Goal: Task Accomplishment & Management: Use online tool/utility

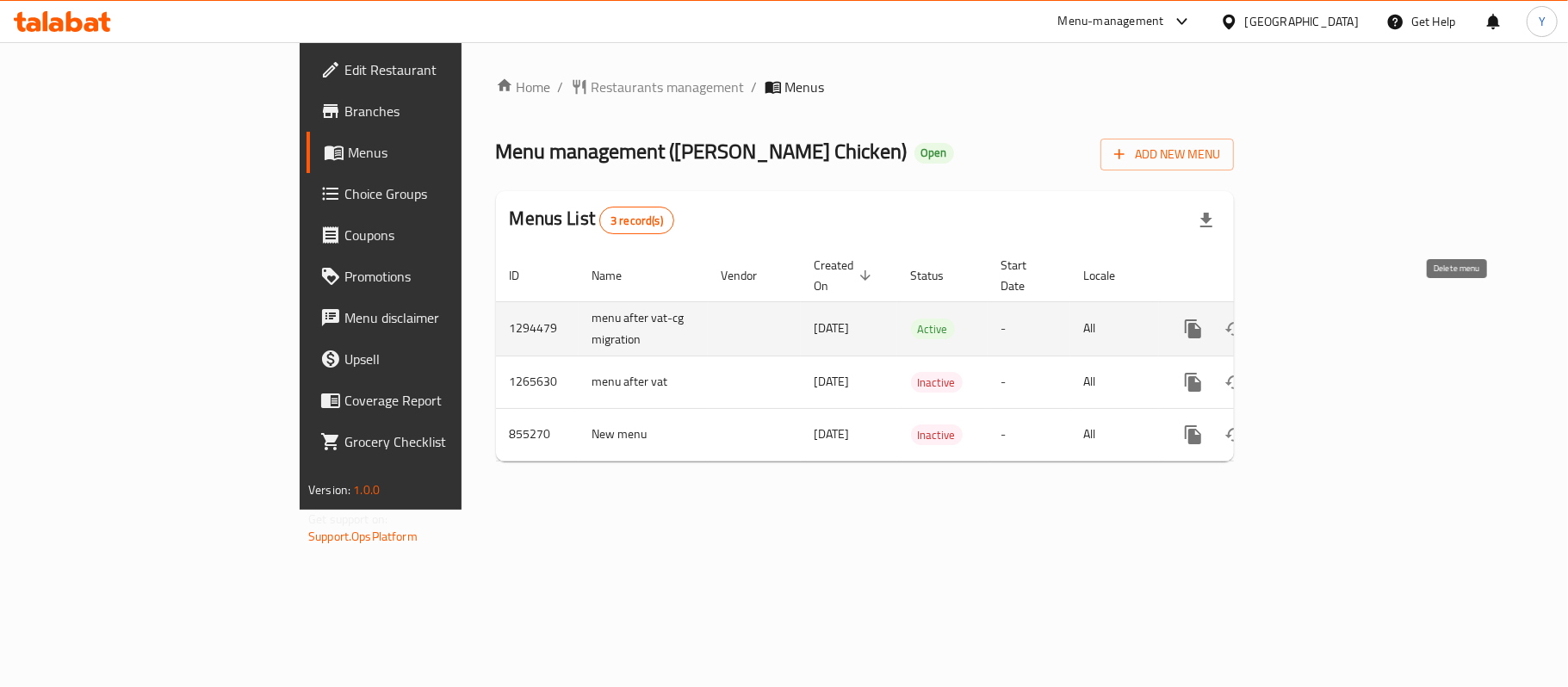
click at [1338, 312] on link "enhanced table" at bounding box center [1317, 328] width 41 height 41
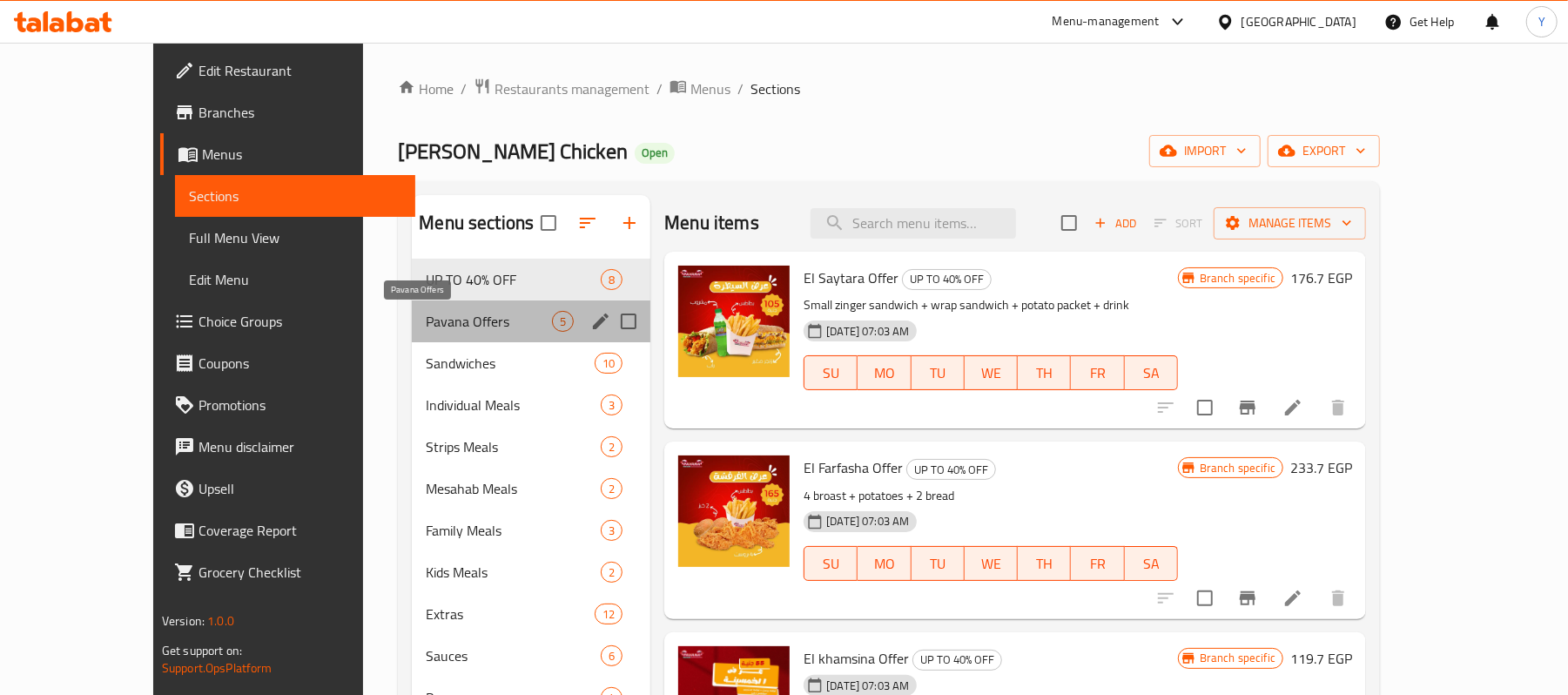
click at [426, 330] on span "Pavana Offers" at bounding box center [489, 321] width 126 height 21
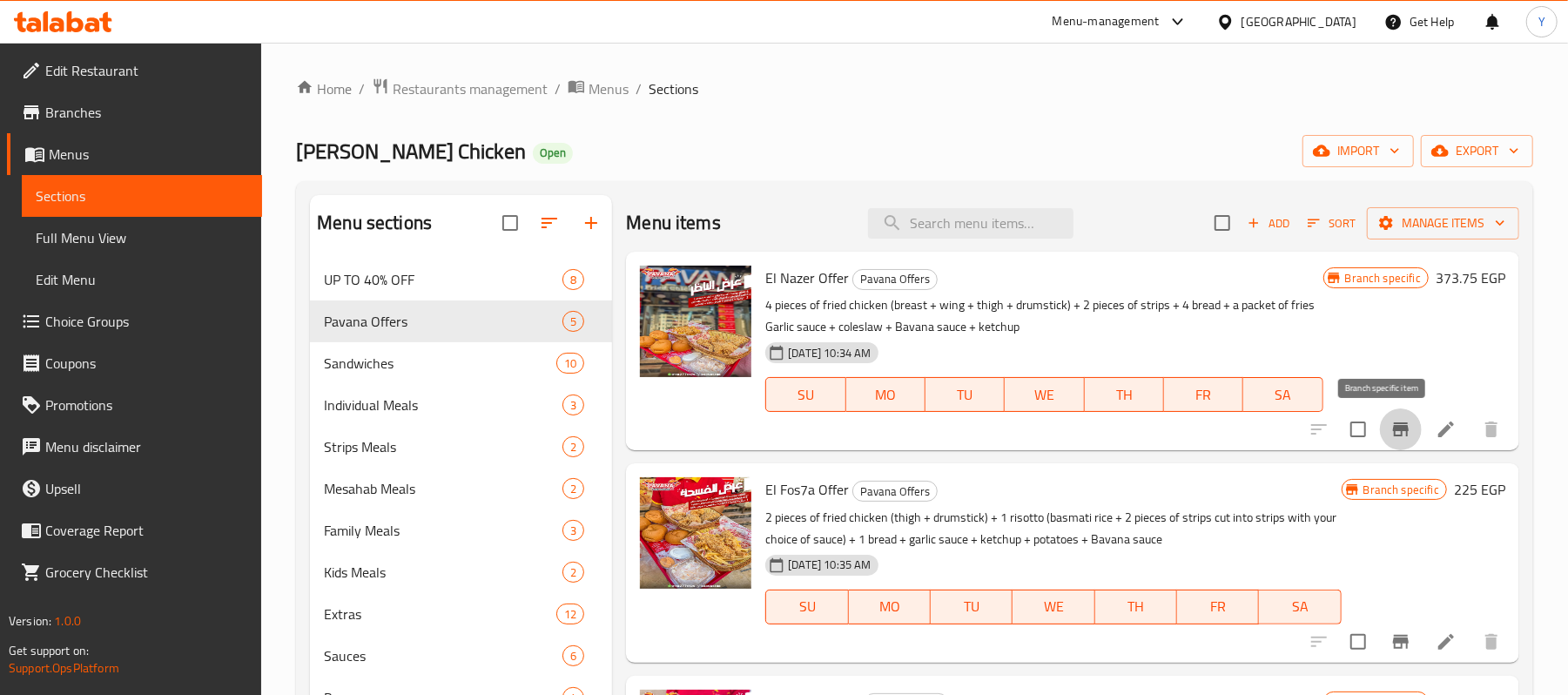
click at [1393, 433] on icon "Branch-specific-item" at bounding box center [1400, 429] width 16 height 14
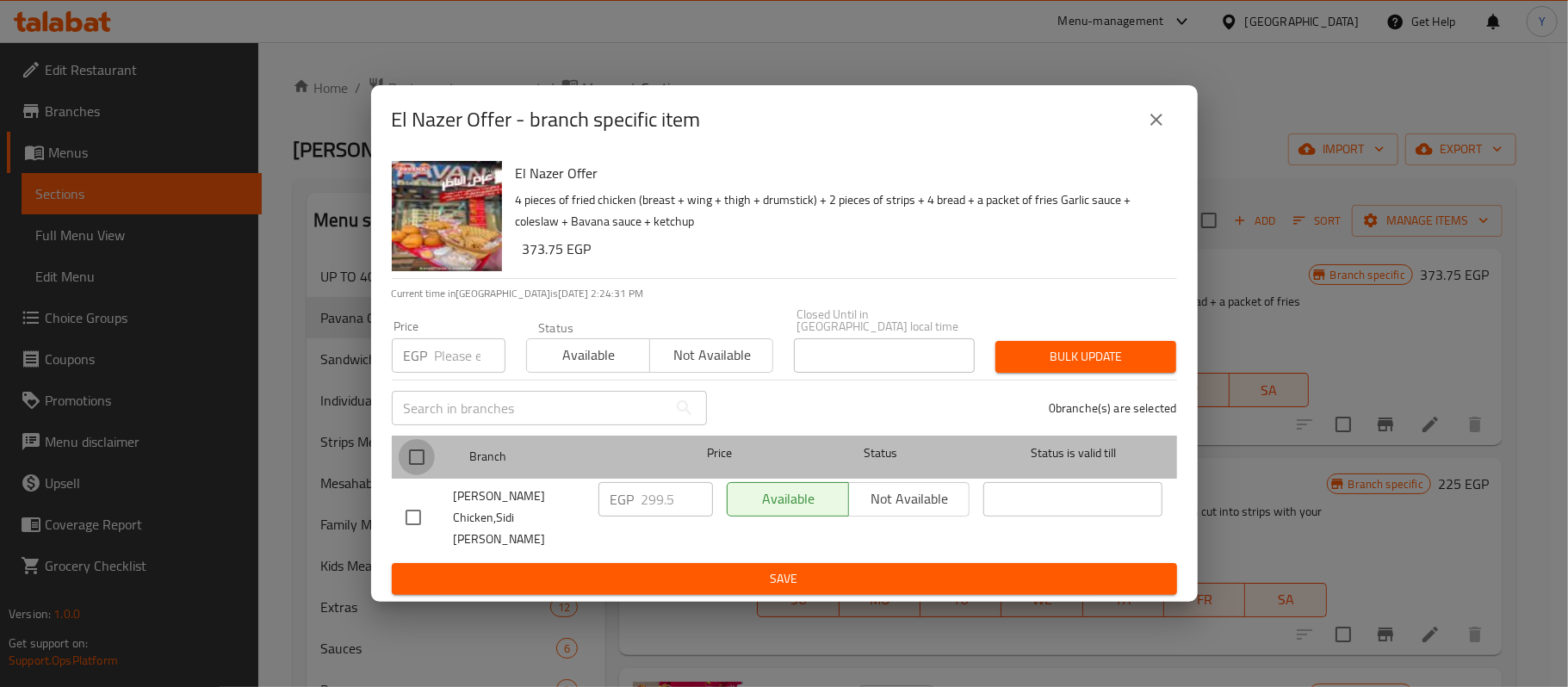
click at [418, 450] on input "checkbox" at bounding box center [417, 457] width 36 height 36
checkbox input "true"
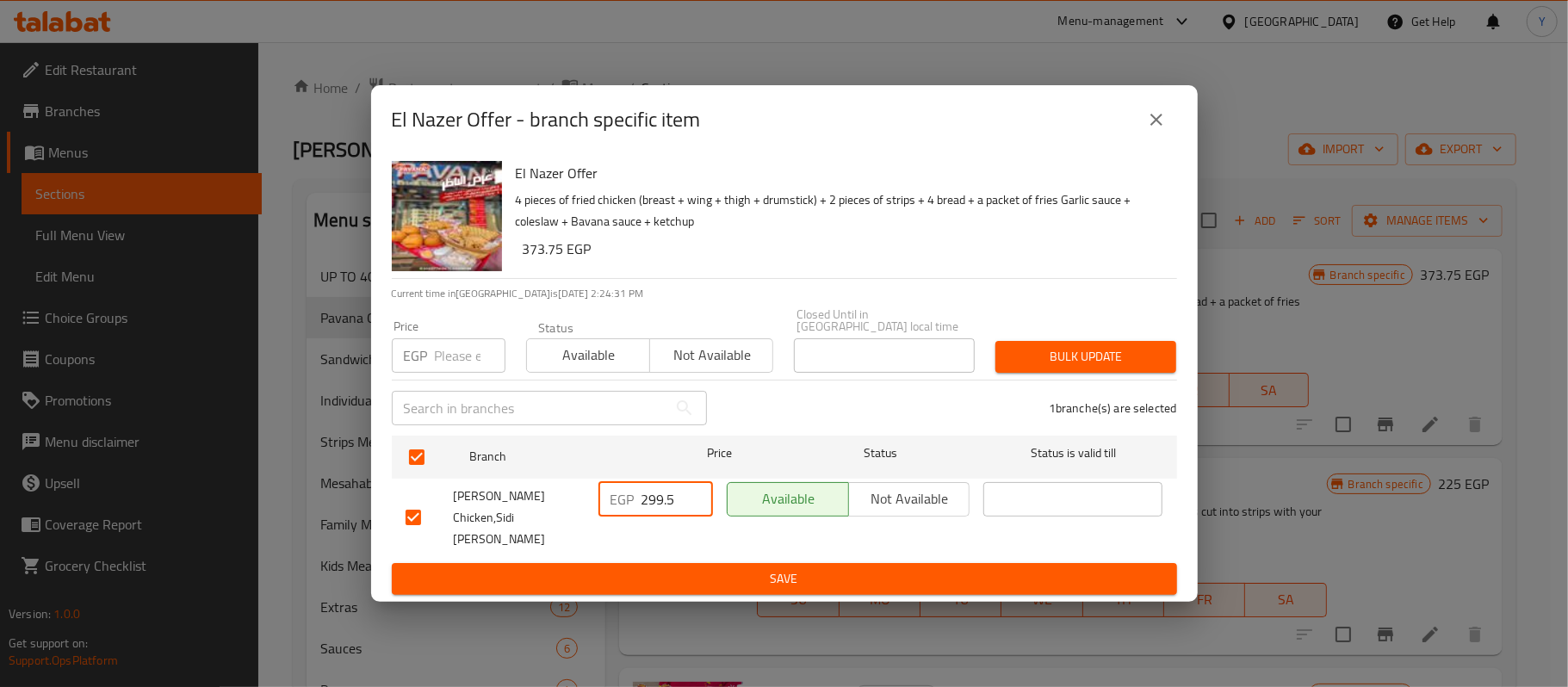
click at [670, 493] on input "299.5" at bounding box center [677, 500] width 71 height 35
type input "0"
click at [622, 360] on span "Available" at bounding box center [588, 355] width 109 height 25
click at [1042, 359] on span "Bulk update" at bounding box center [1085, 357] width 153 height 22
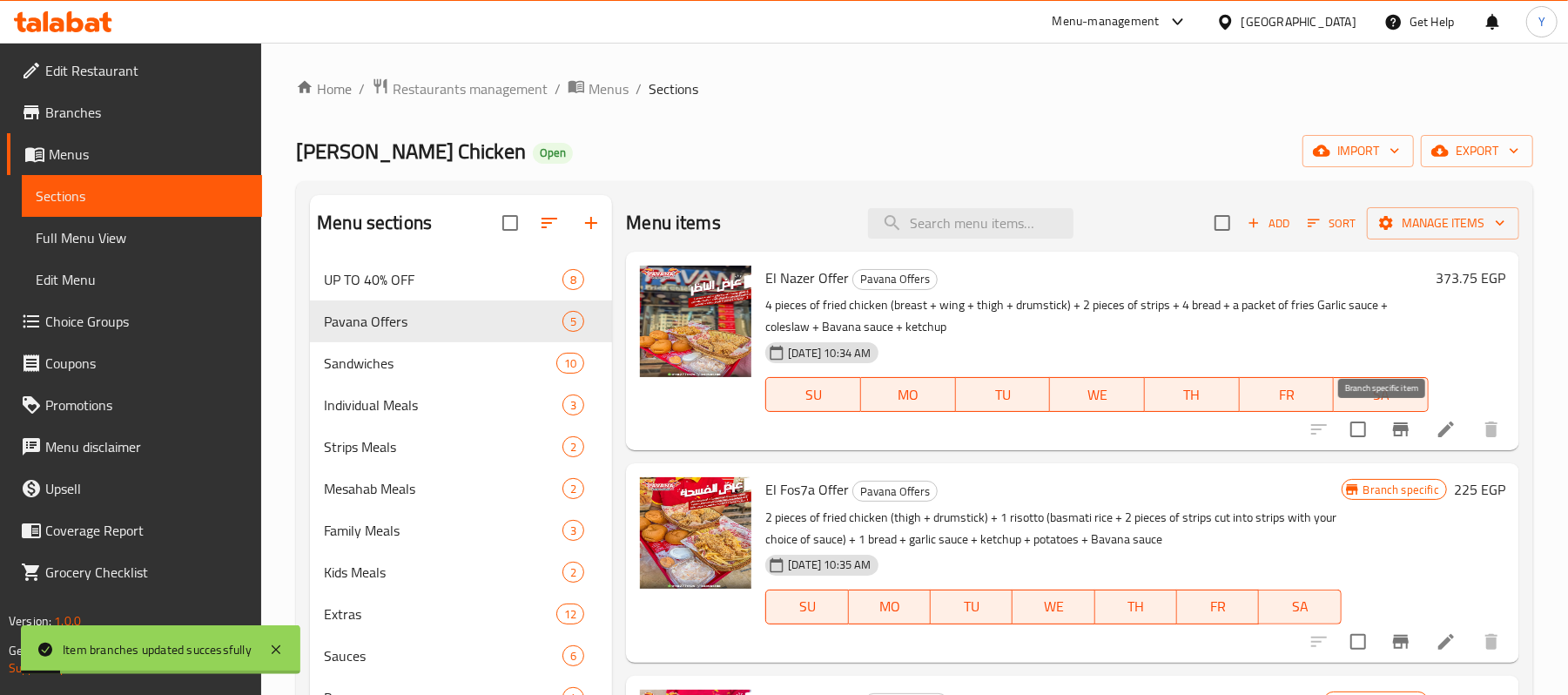
click at [1380, 436] on button "Branch-specific-item" at bounding box center [1400, 429] width 42 height 42
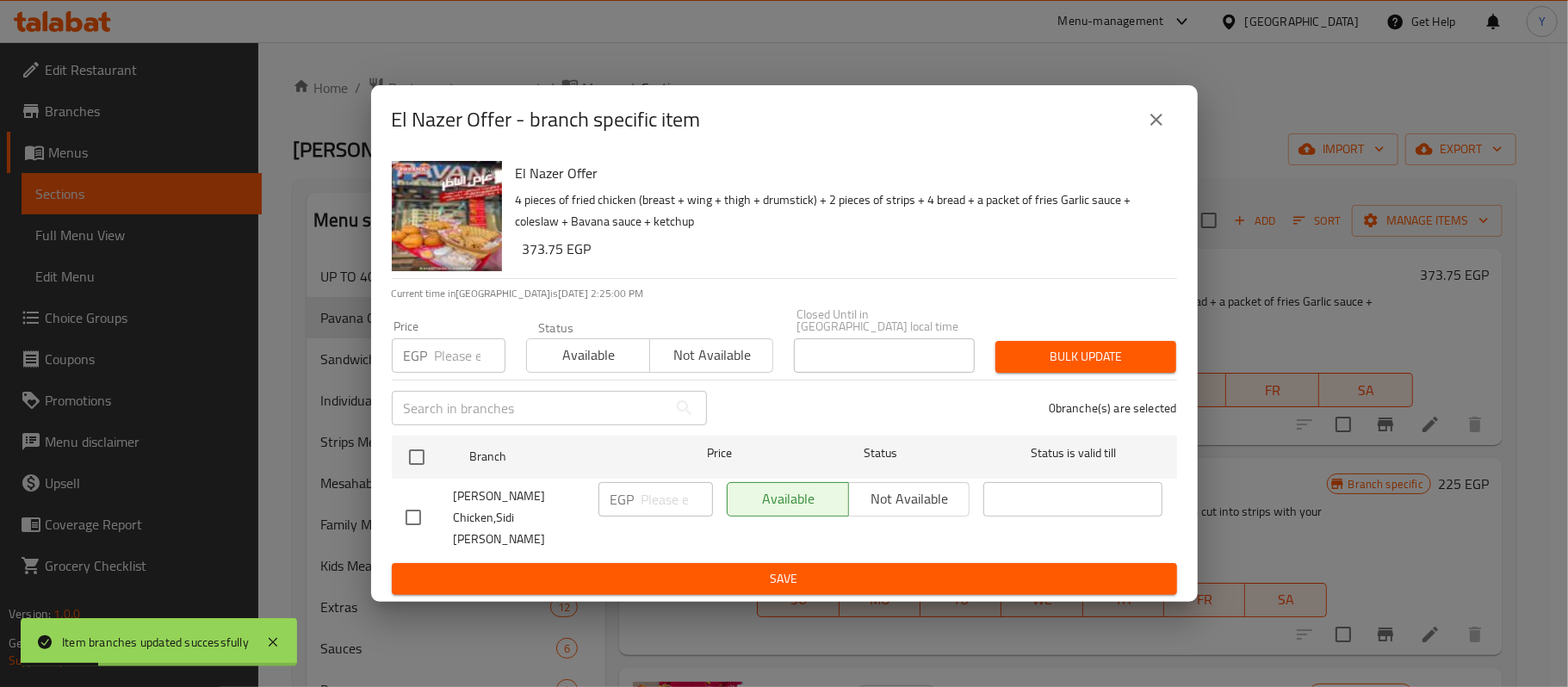
click at [1141, 141] on button "close" at bounding box center [1156, 120] width 41 height 41
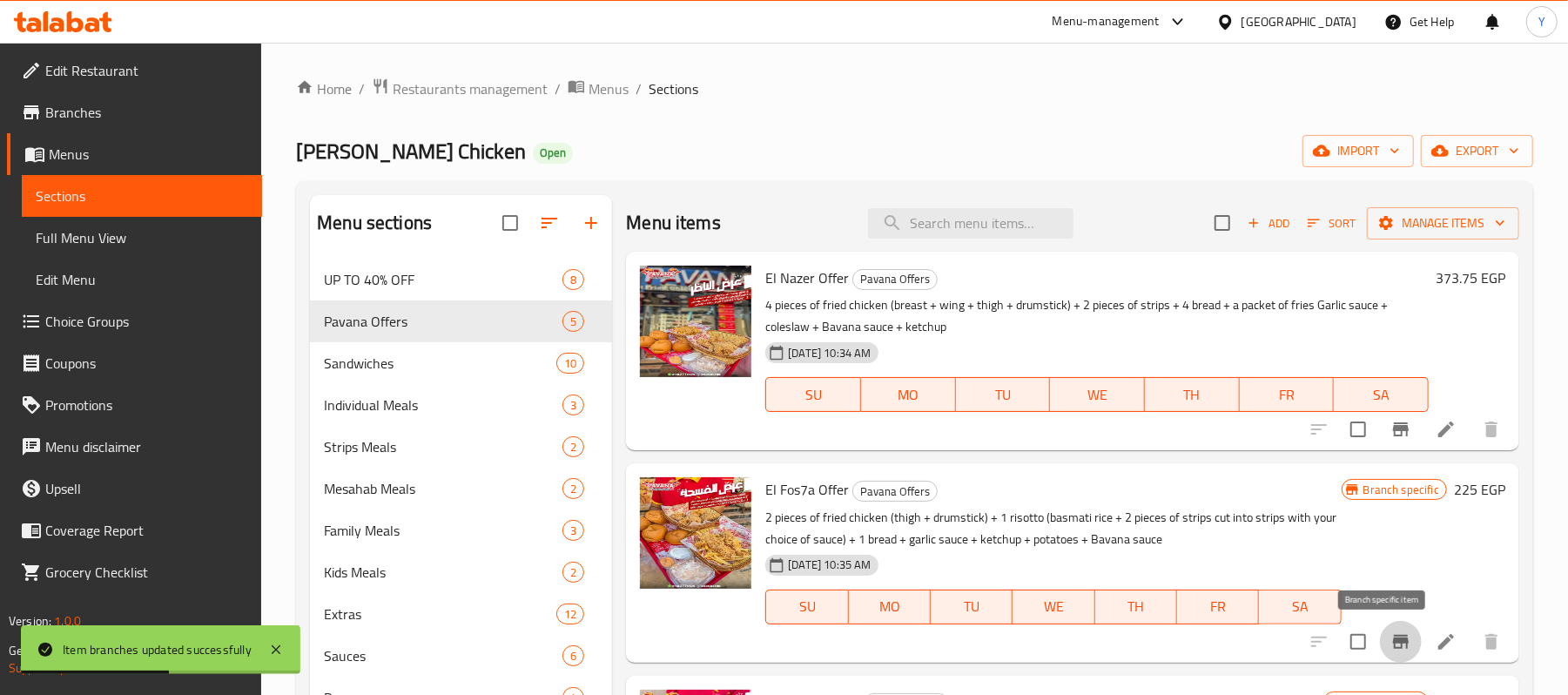
click at [1391, 648] on icon "Branch-specific-item" at bounding box center [1401, 641] width 21 height 21
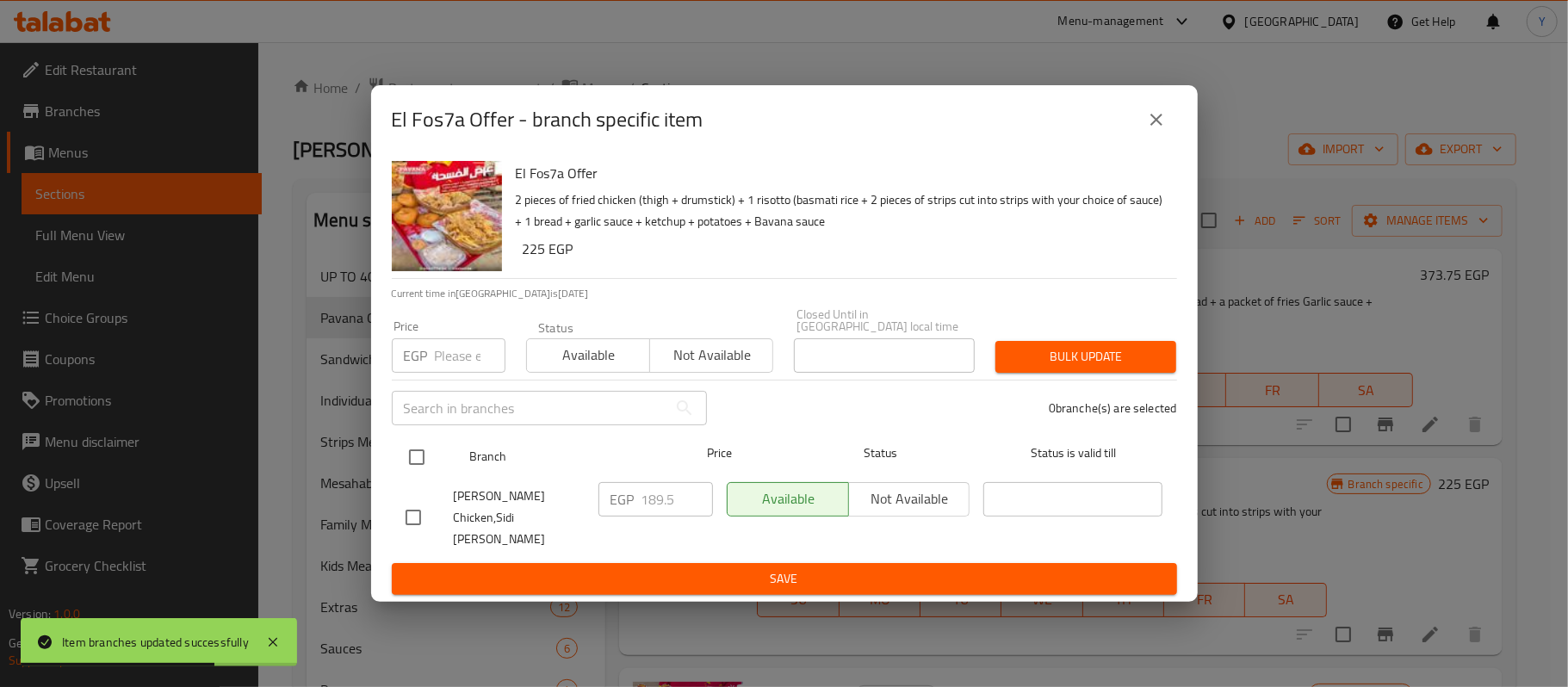
click at [405, 455] on input "checkbox" at bounding box center [417, 457] width 36 height 36
checkbox input "true"
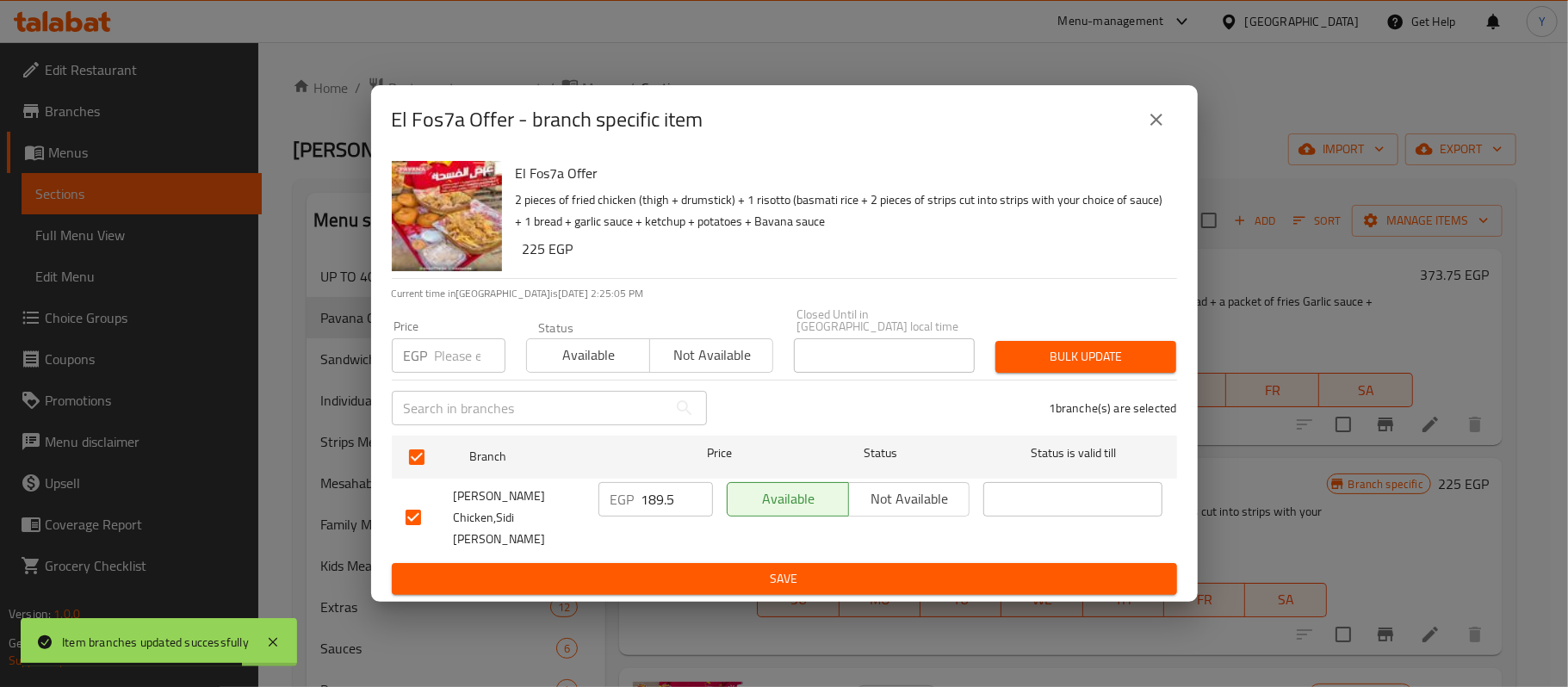
click at [463, 363] on input "number" at bounding box center [470, 356] width 70 height 35
click at [671, 500] on input "189.5" at bounding box center [677, 500] width 71 height 35
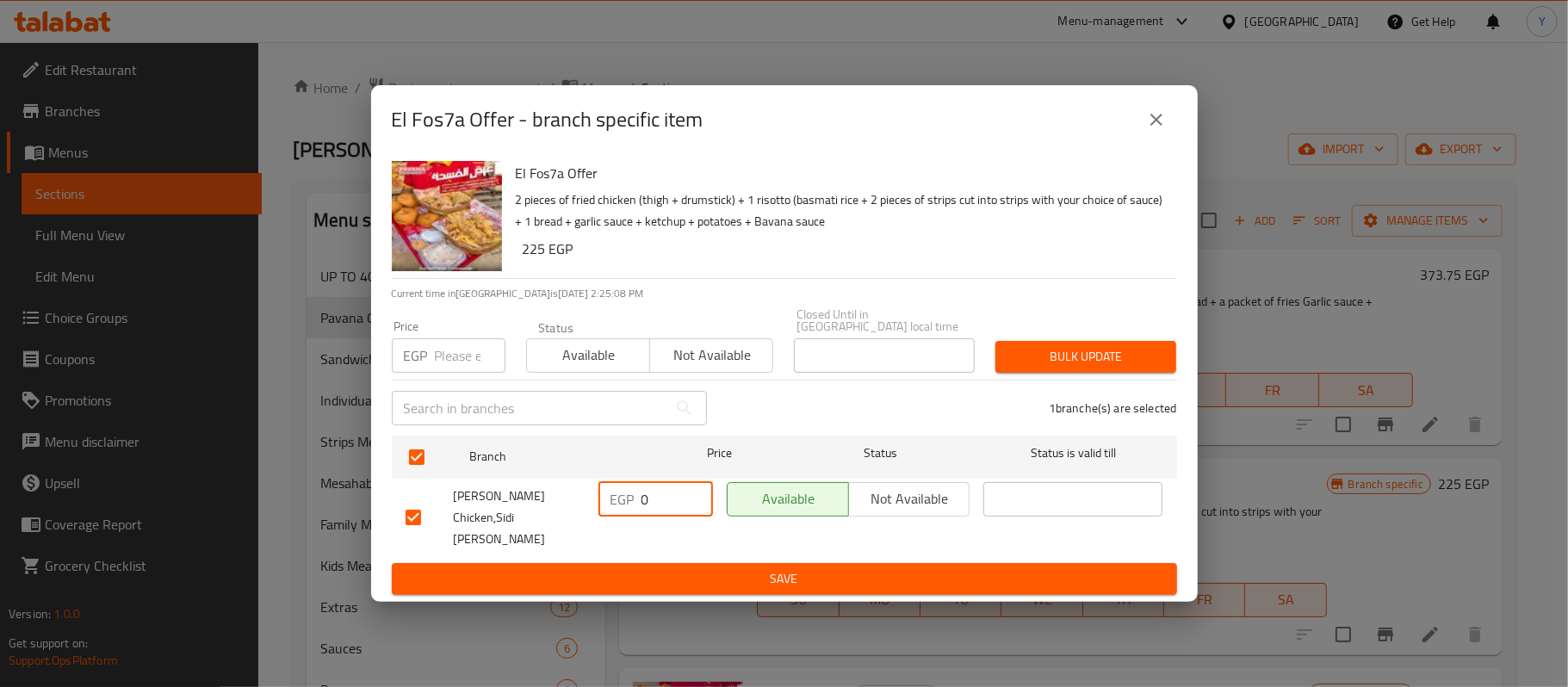
type input "0"
click at [613, 359] on span "Available" at bounding box center [588, 355] width 109 height 25
click at [1086, 356] on span "Bulk update" at bounding box center [1085, 357] width 153 height 22
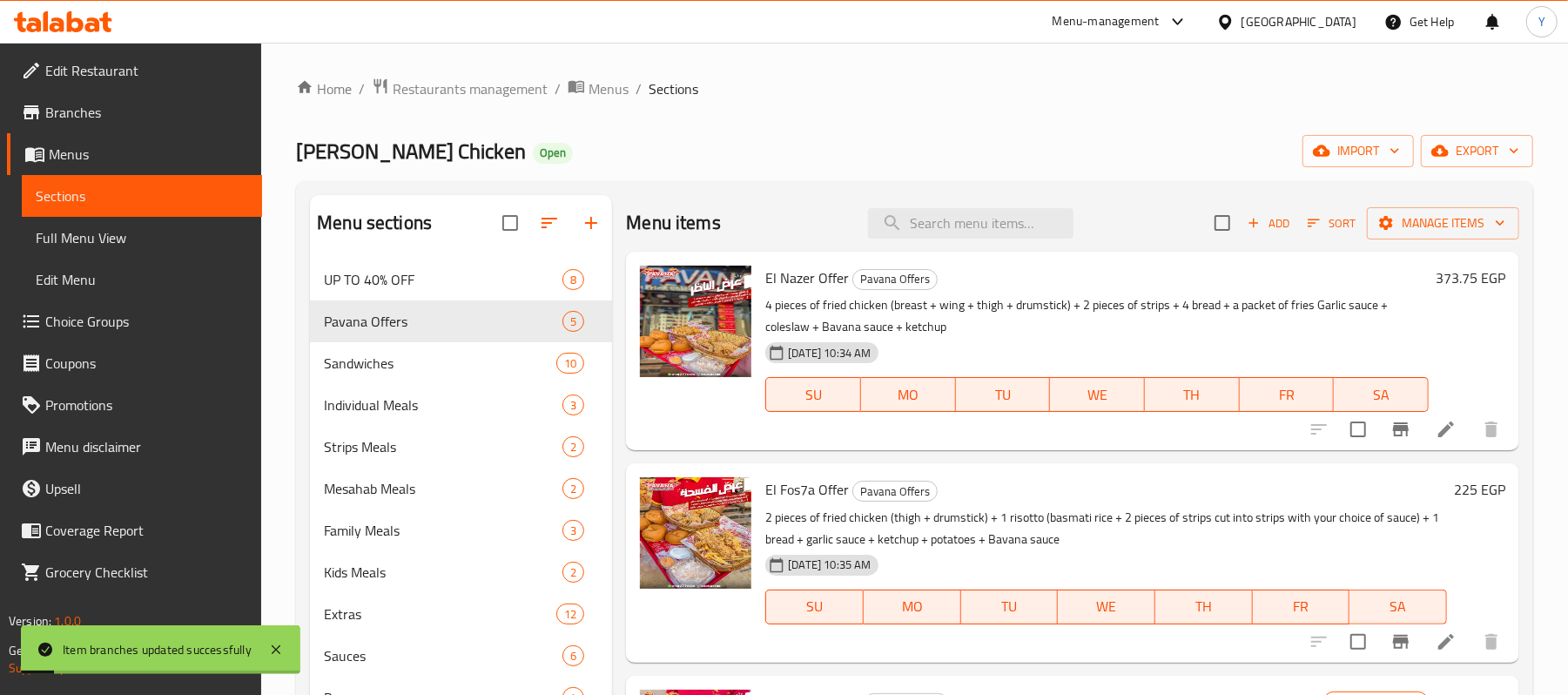
scroll to position [349, 0]
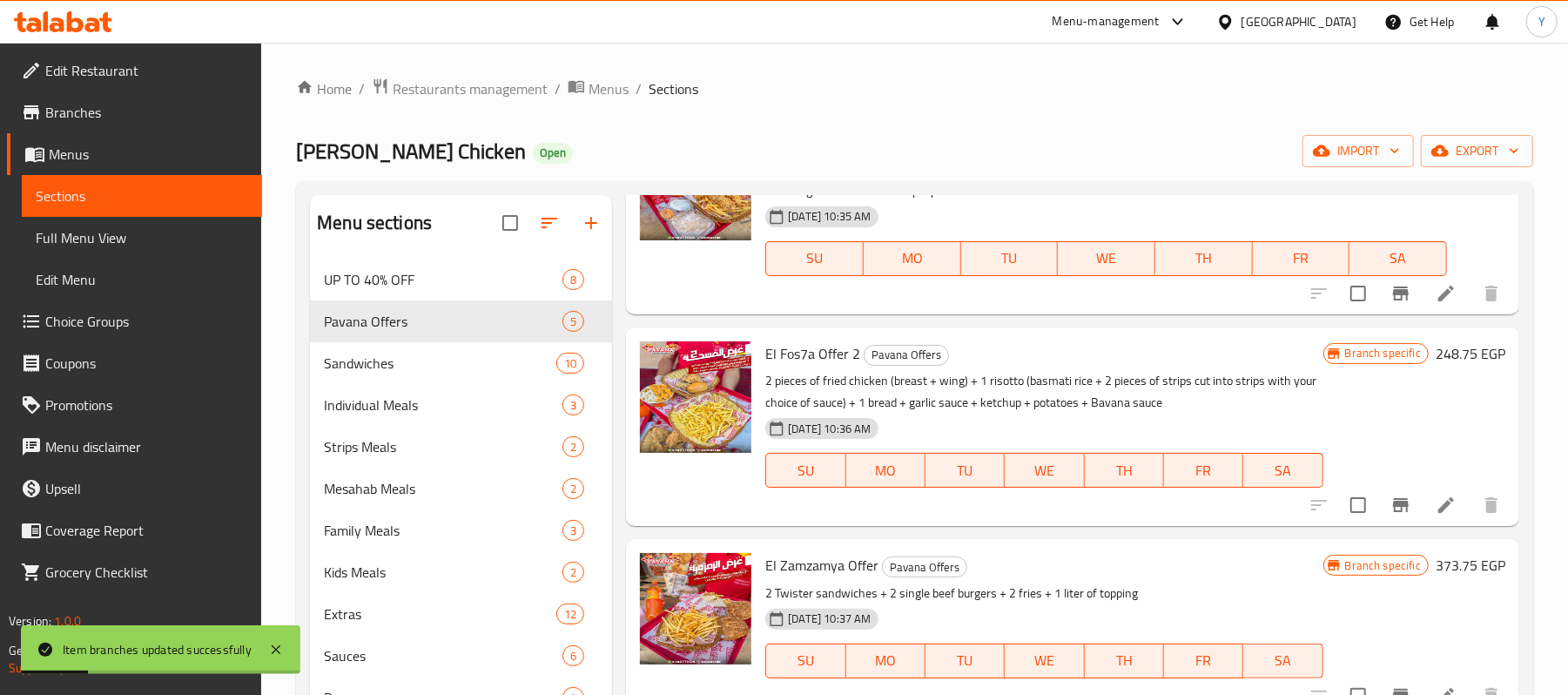
click at [1391, 509] on icon "Branch-specific-item" at bounding box center [1401, 505] width 21 height 21
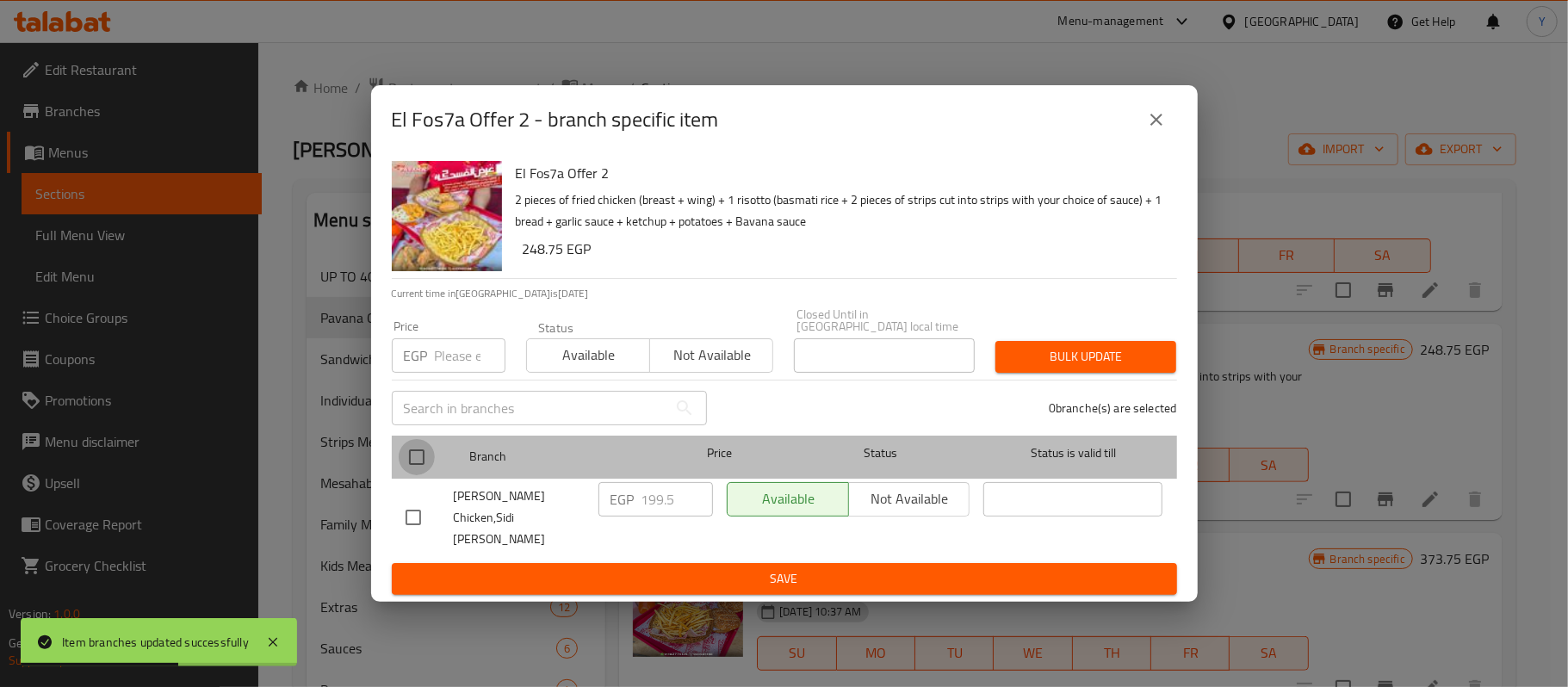
click at [427, 467] on input "checkbox" at bounding box center [417, 457] width 36 height 36
checkbox input "true"
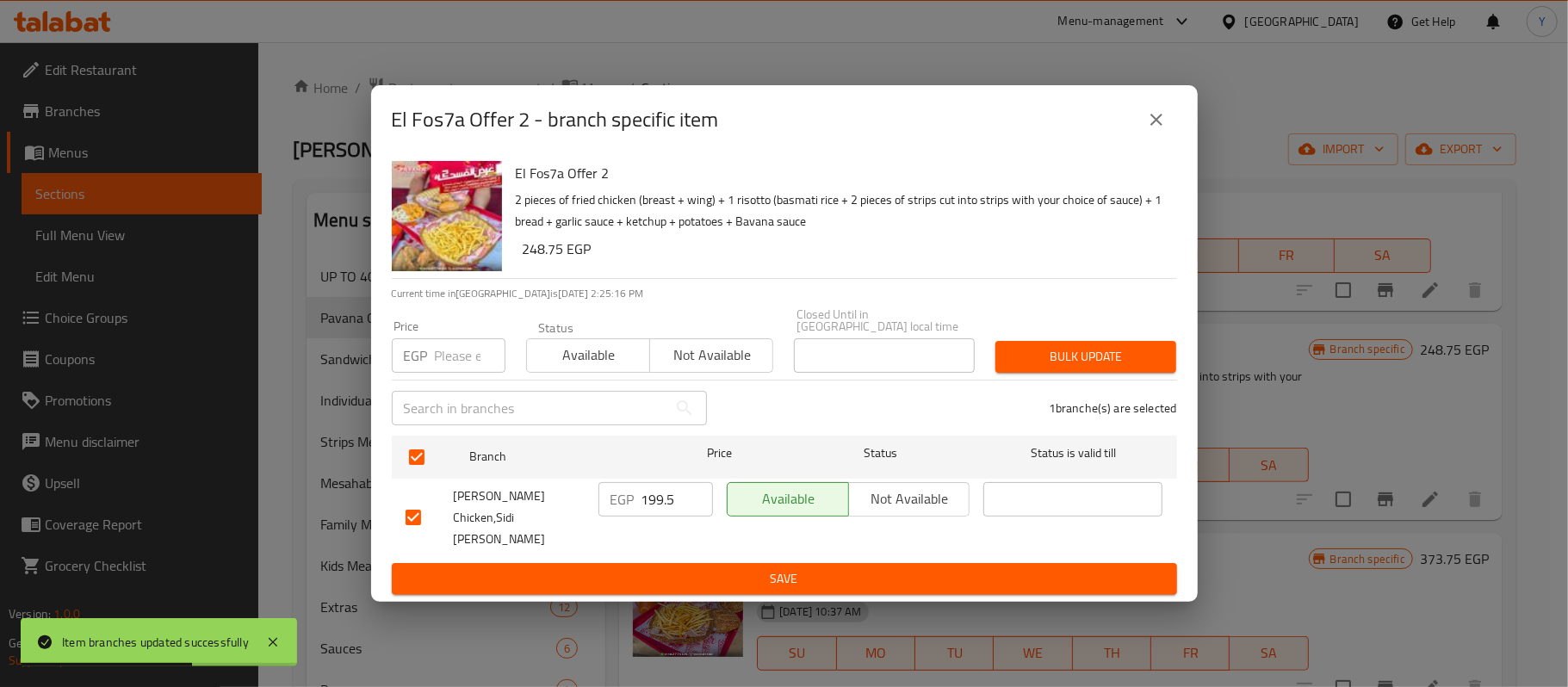
click at [453, 359] on input "number" at bounding box center [470, 356] width 70 height 35
click at [680, 498] on input "199.5" at bounding box center [677, 500] width 71 height 35
type input "0"
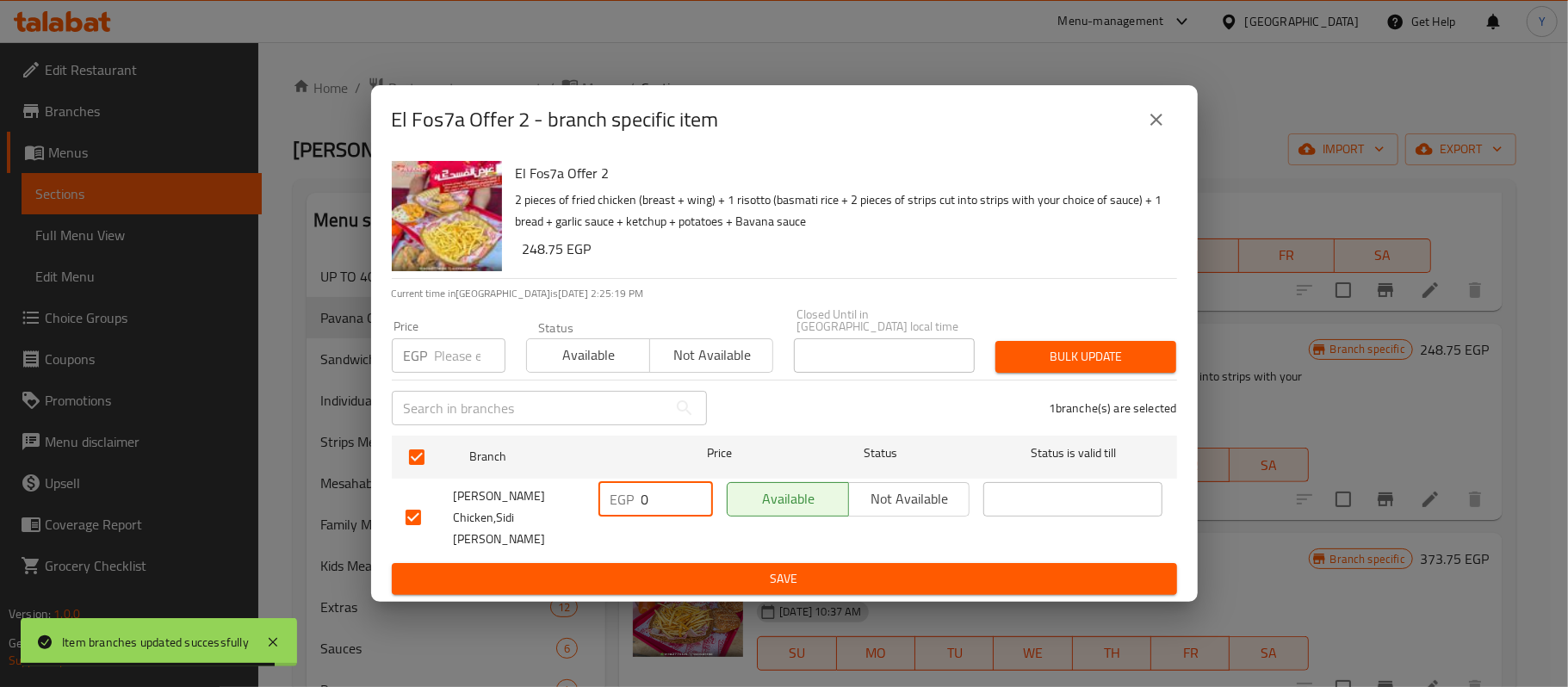
click at [601, 346] on span "Available" at bounding box center [588, 355] width 109 height 25
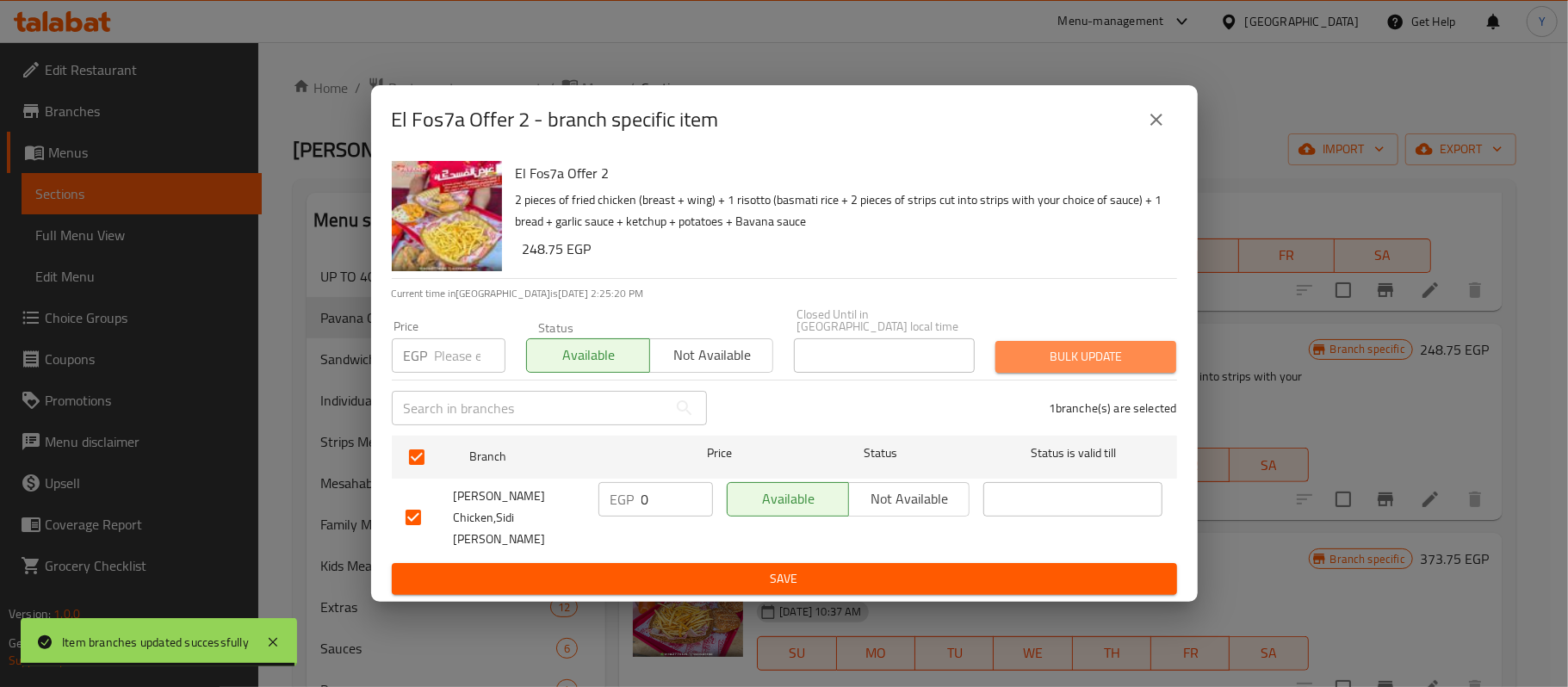
click at [1099, 368] on span "Bulk update" at bounding box center [1085, 357] width 153 height 22
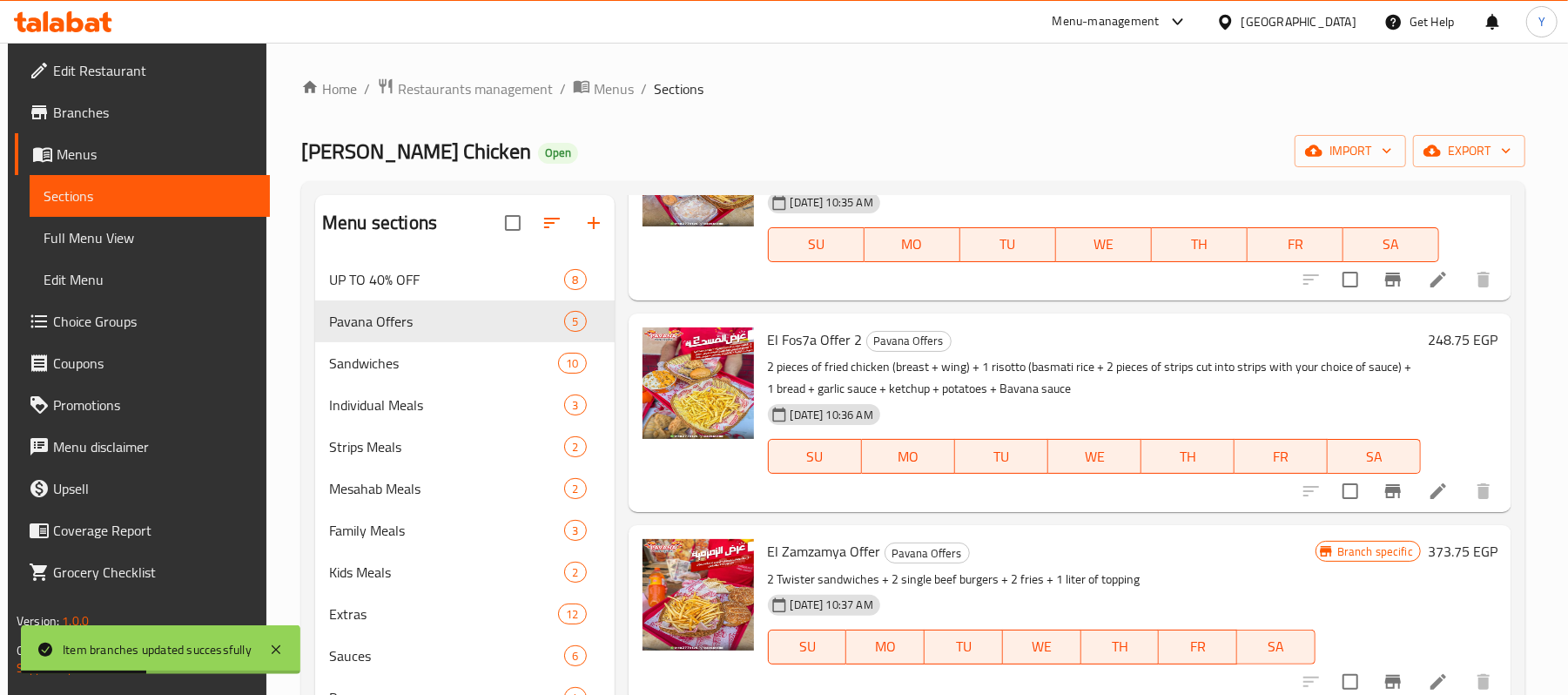
scroll to position [247, 0]
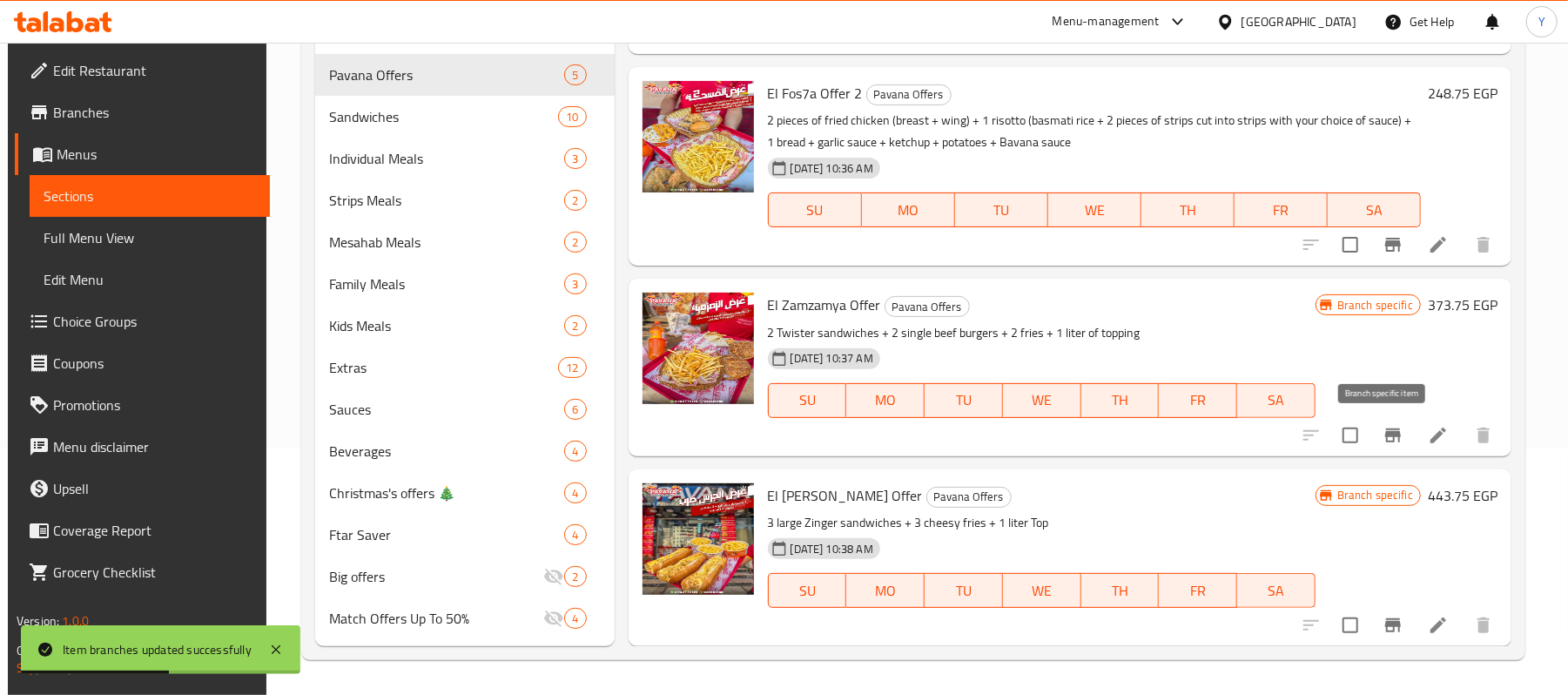
click at [1383, 429] on icon "Branch-specific-item" at bounding box center [1393, 436] width 21 height 21
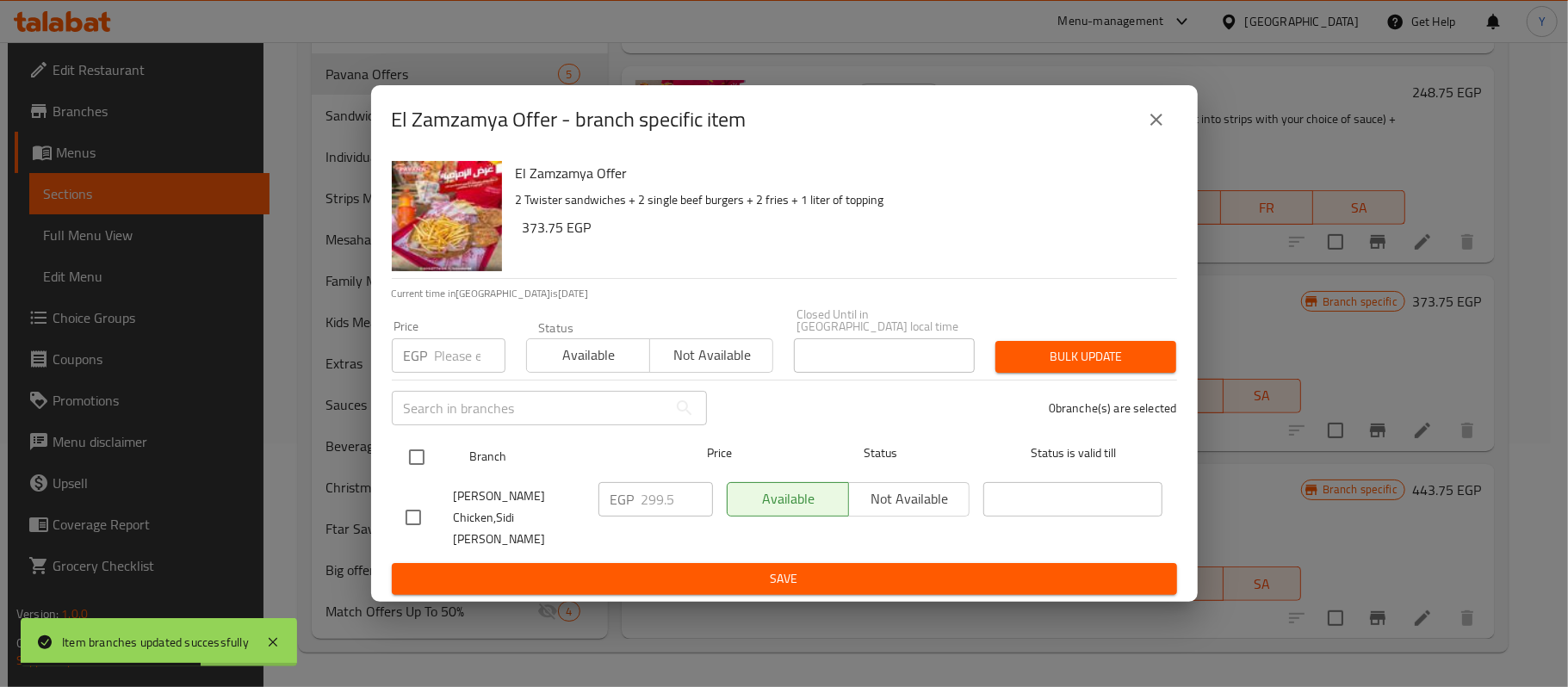
click at [403, 455] on input "checkbox" at bounding box center [417, 457] width 36 height 36
checkbox input "true"
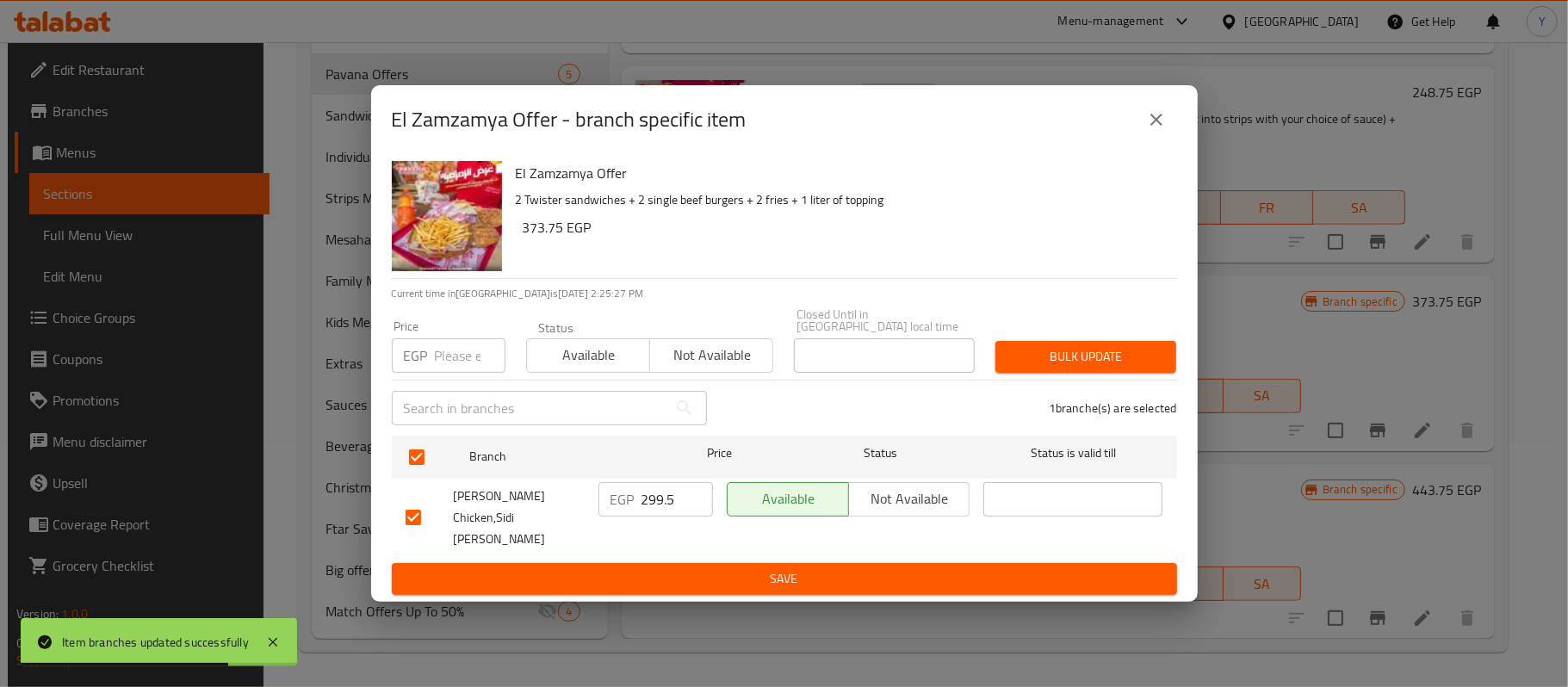
click at [639, 516] on div "EGP 299.5 ​" at bounding box center [656, 500] width 115 height 35
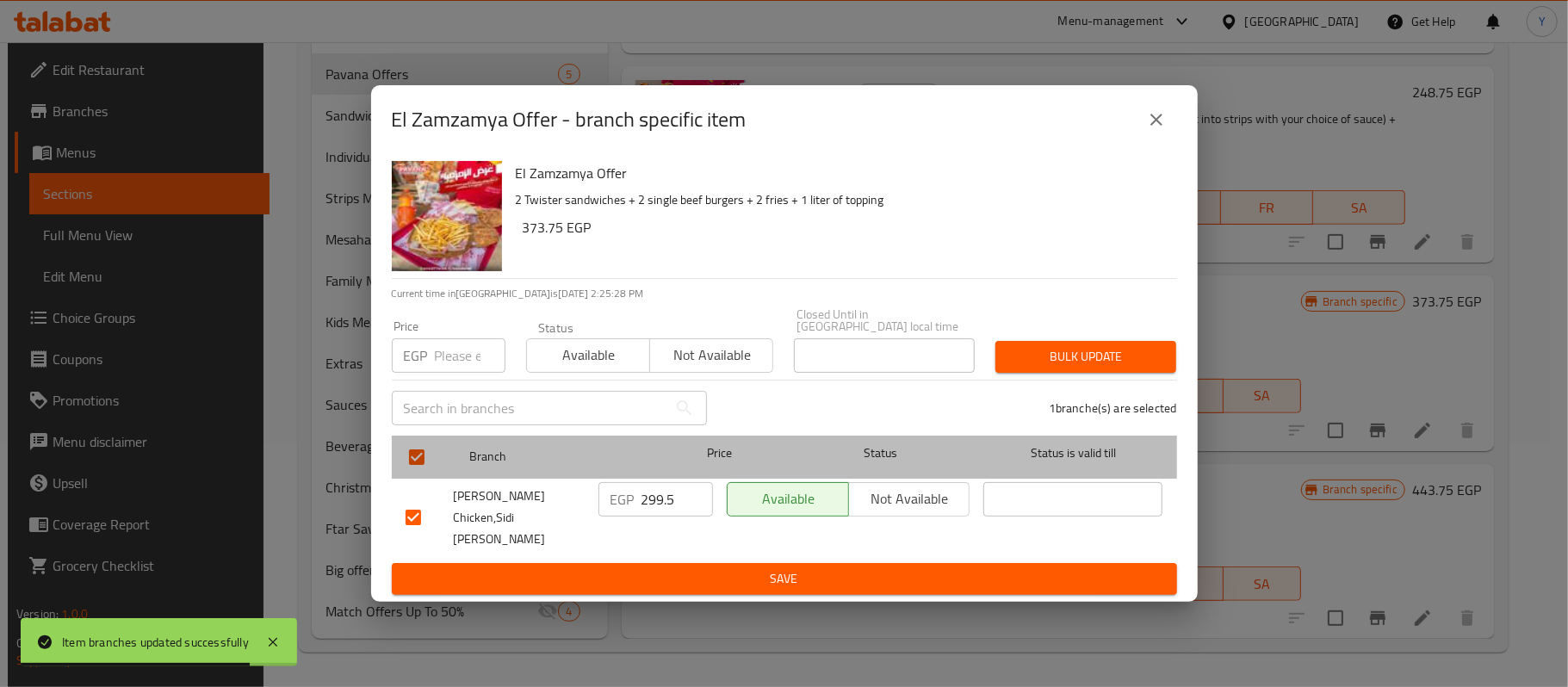
click at [667, 474] on div "Price" at bounding box center [719, 457] width 129 height 50
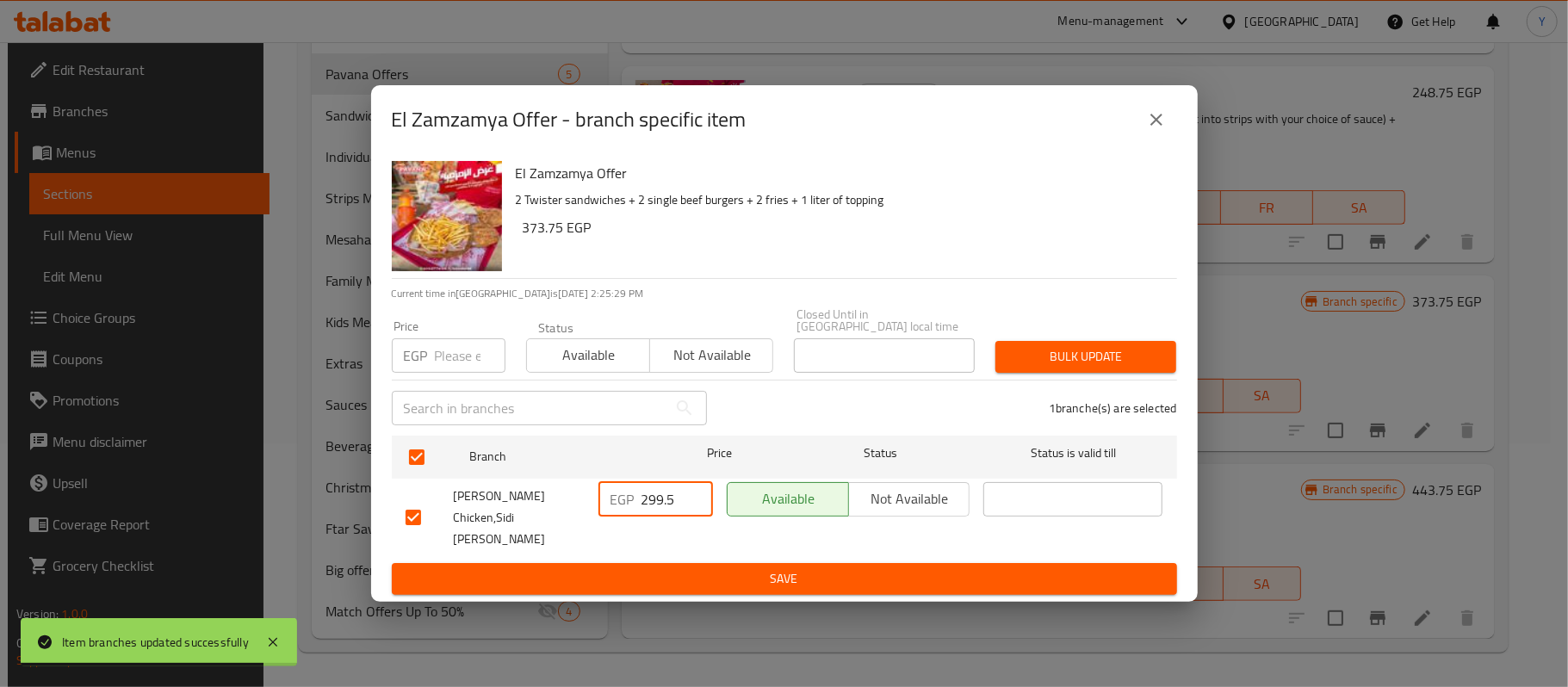
click at [662, 500] on input "299.5" at bounding box center [677, 500] width 71 height 35
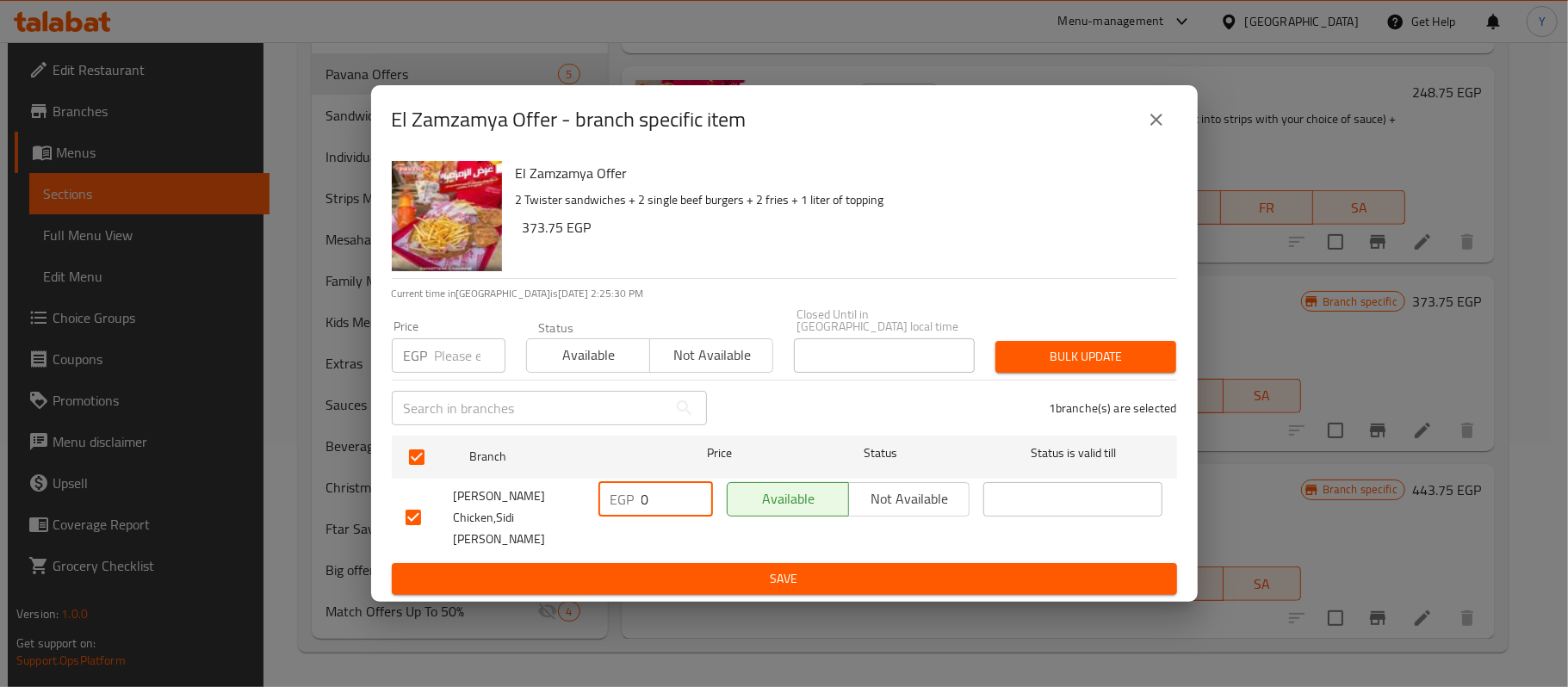
type input "0"
click at [583, 349] on span "Available" at bounding box center [588, 355] width 109 height 25
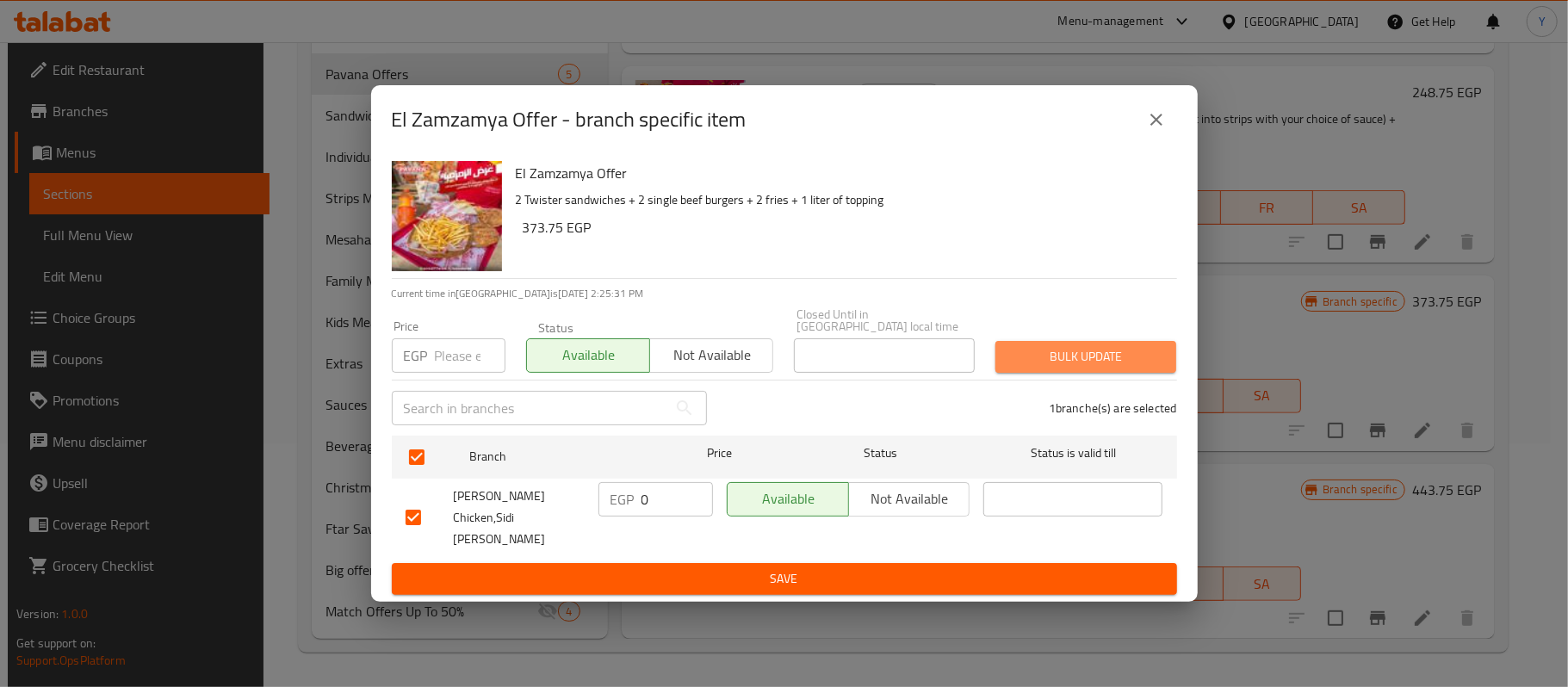
click at [1075, 367] on span "Bulk update" at bounding box center [1085, 357] width 153 height 22
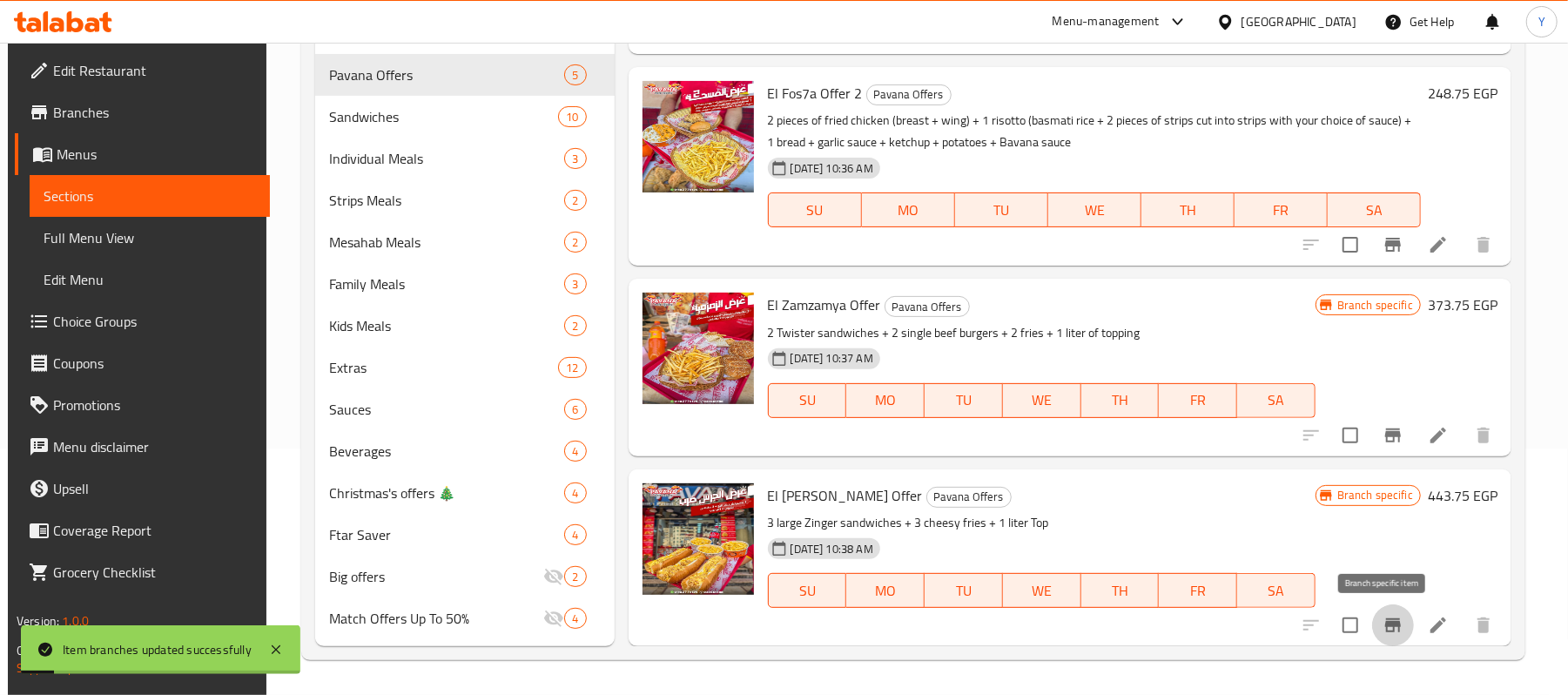
click at [1385, 618] on icon "Branch-specific-item" at bounding box center [1393, 625] width 16 height 14
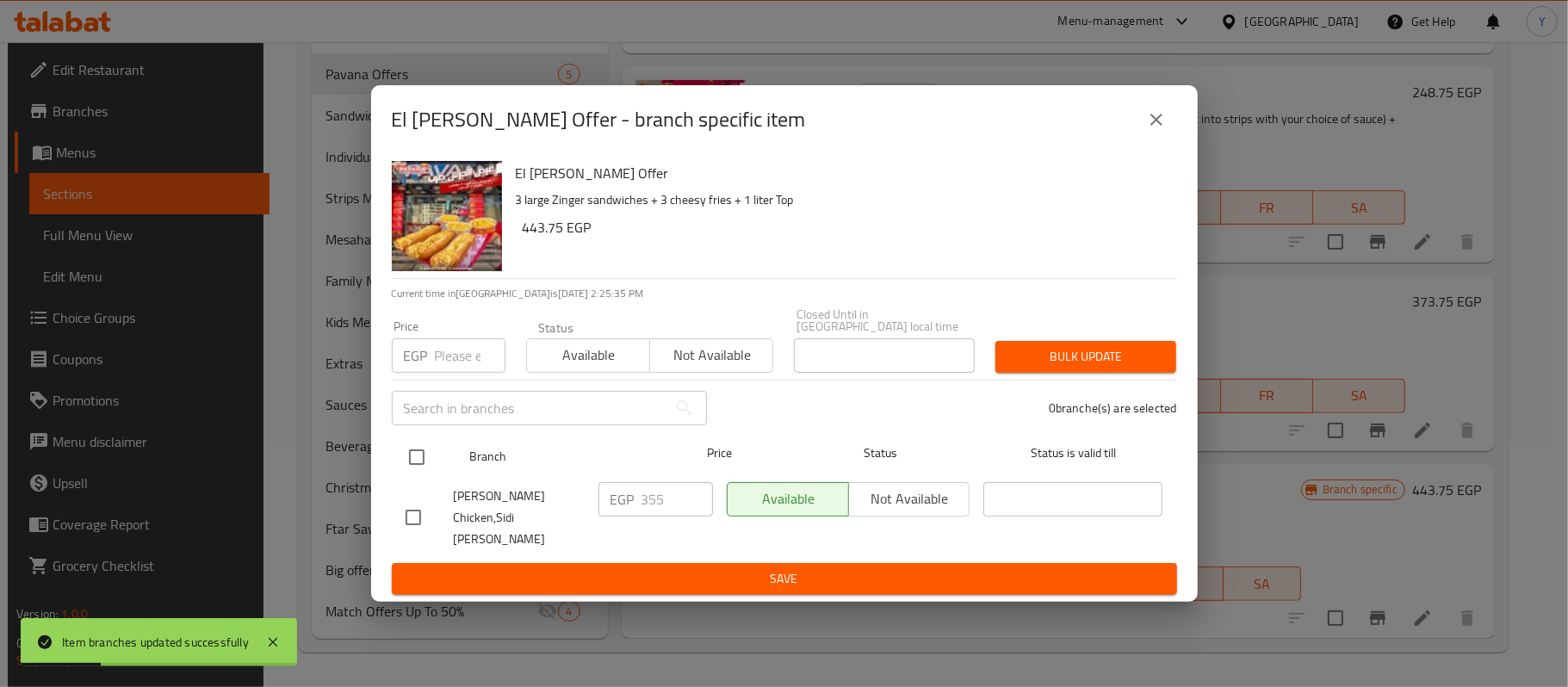
click at [422, 470] on input "checkbox" at bounding box center [417, 457] width 36 height 36
checkbox input "true"
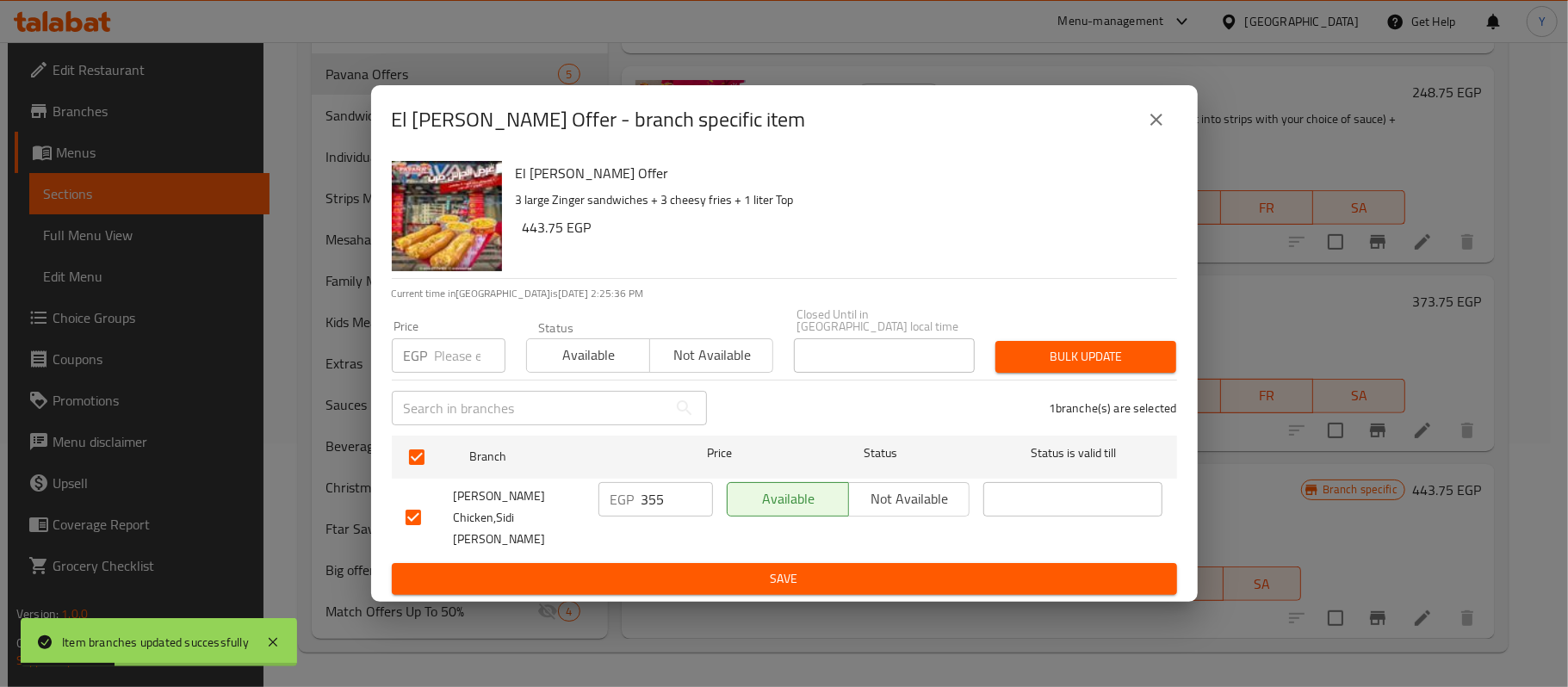
click at [425, 359] on p "EGP" at bounding box center [416, 356] width 24 height 21
click at [655, 508] on input "355" at bounding box center [677, 500] width 71 height 35
type input "0"
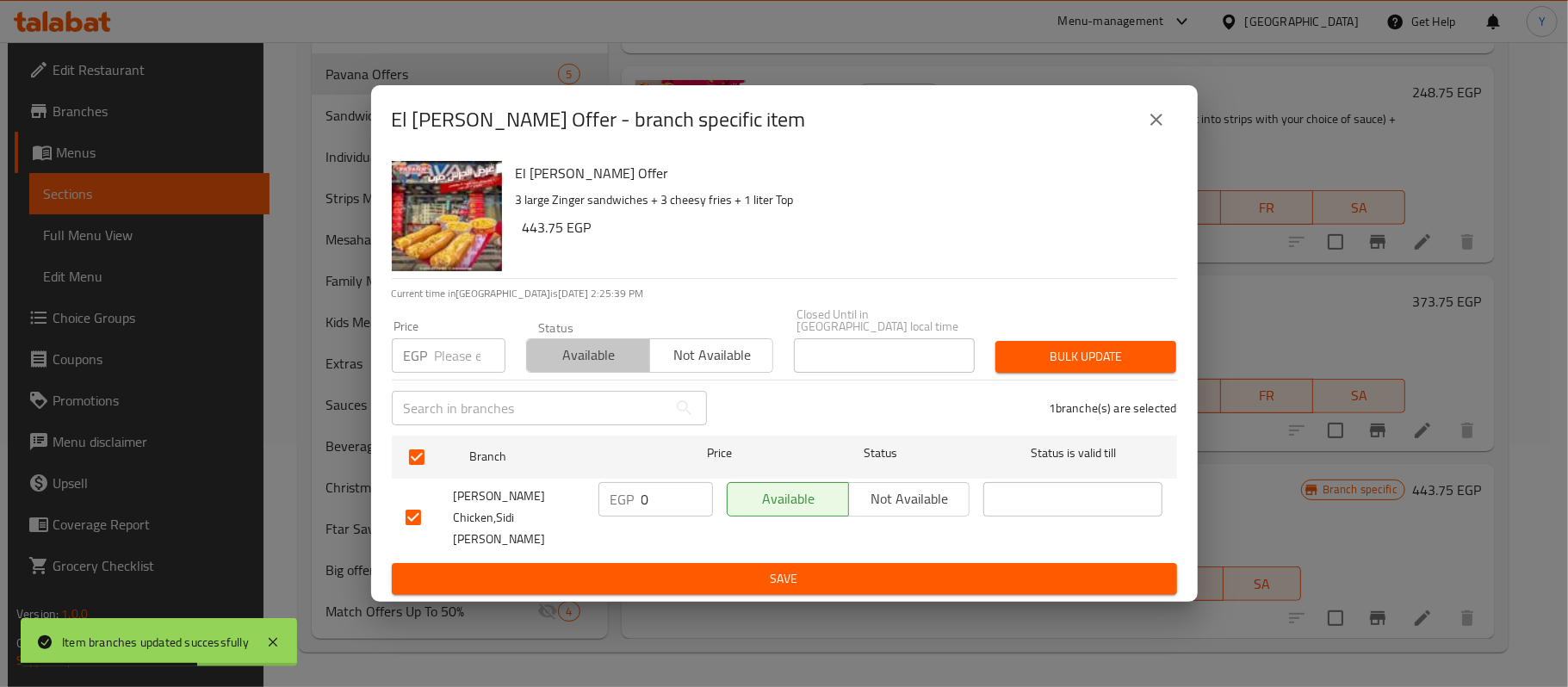
click at [634, 373] on button "Available" at bounding box center [588, 356] width 124 height 35
click at [1031, 336] on div "Bulk update" at bounding box center [1085, 358] width 202 height 53
click at [1037, 343] on div "Bulk update" at bounding box center [1085, 358] width 202 height 53
click at [1044, 346] on button "Bulk update" at bounding box center [1085, 357] width 181 height 32
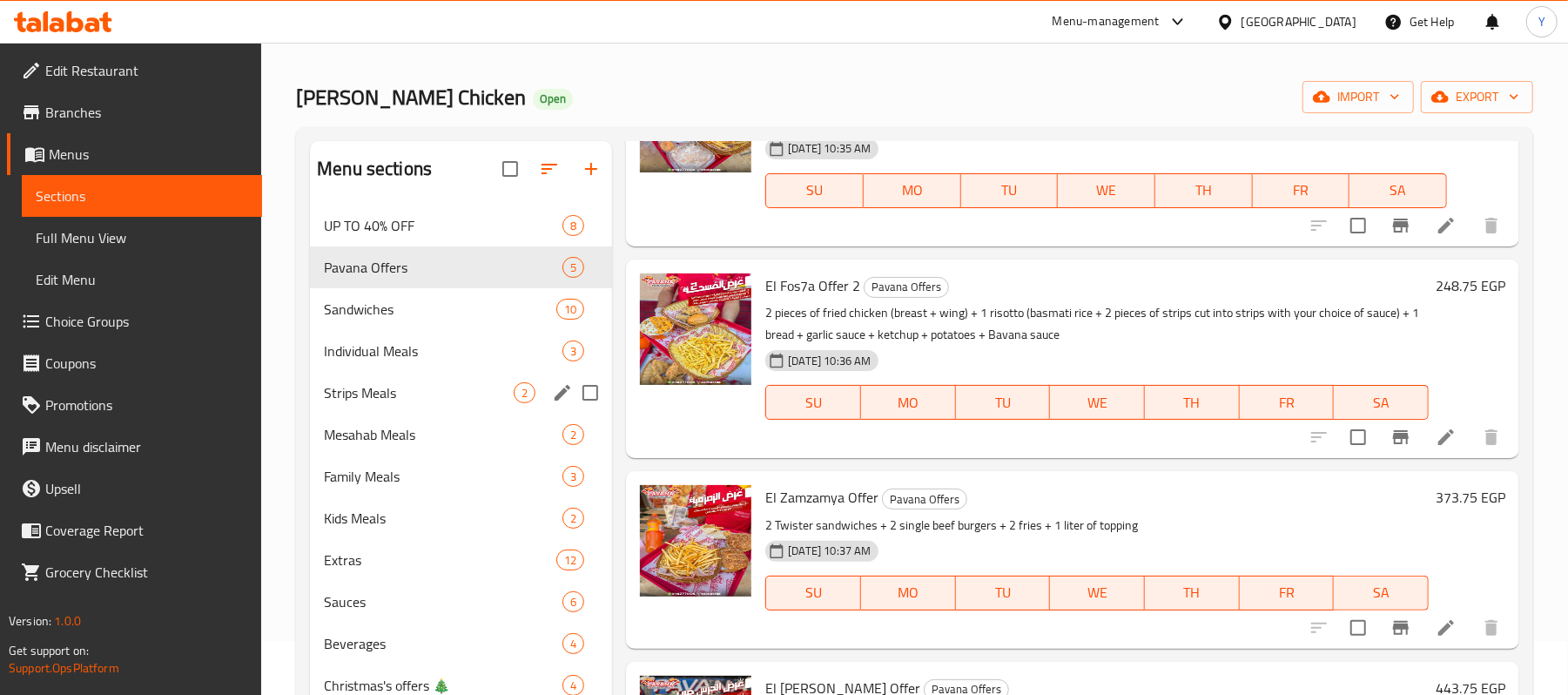
scroll to position [0, 0]
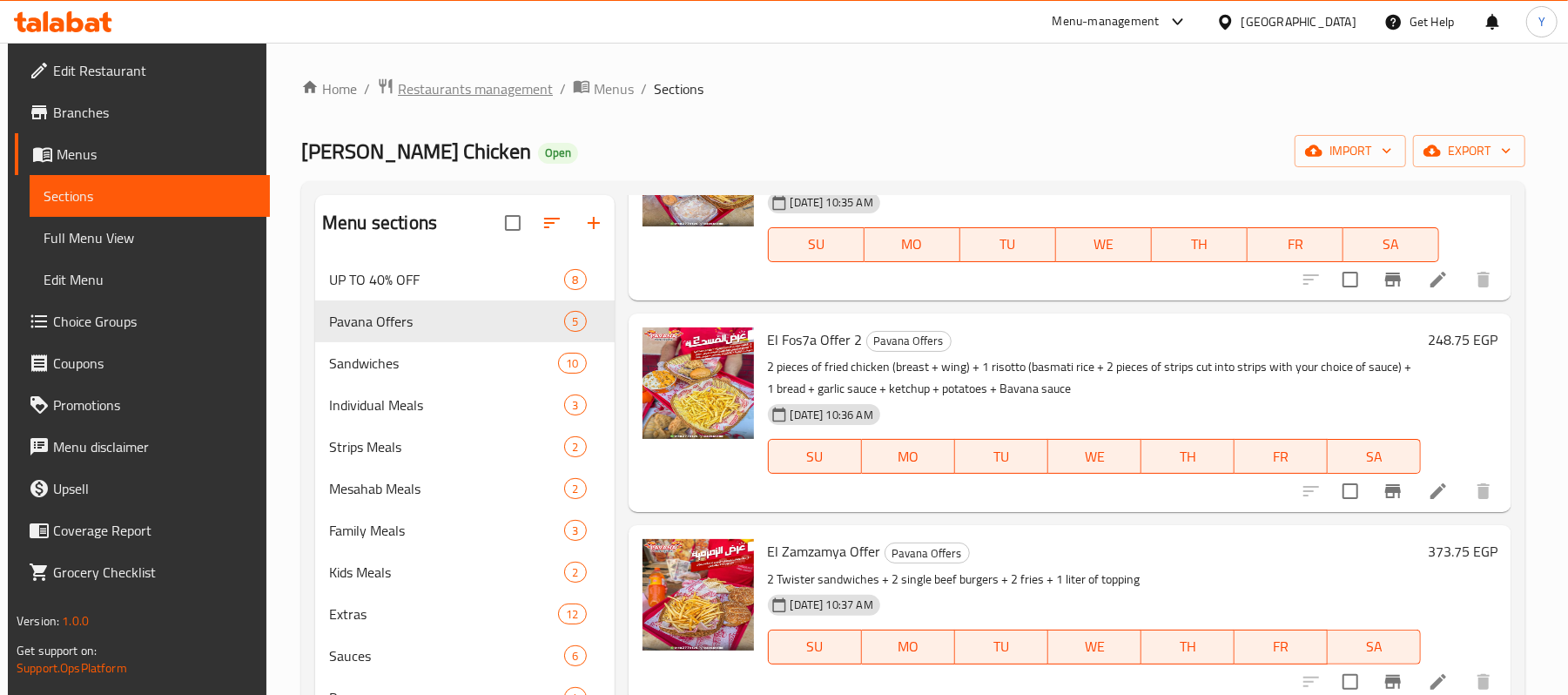
click at [535, 85] on span "Restaurants management" at bounding box center [475, 89] width 155 height 21
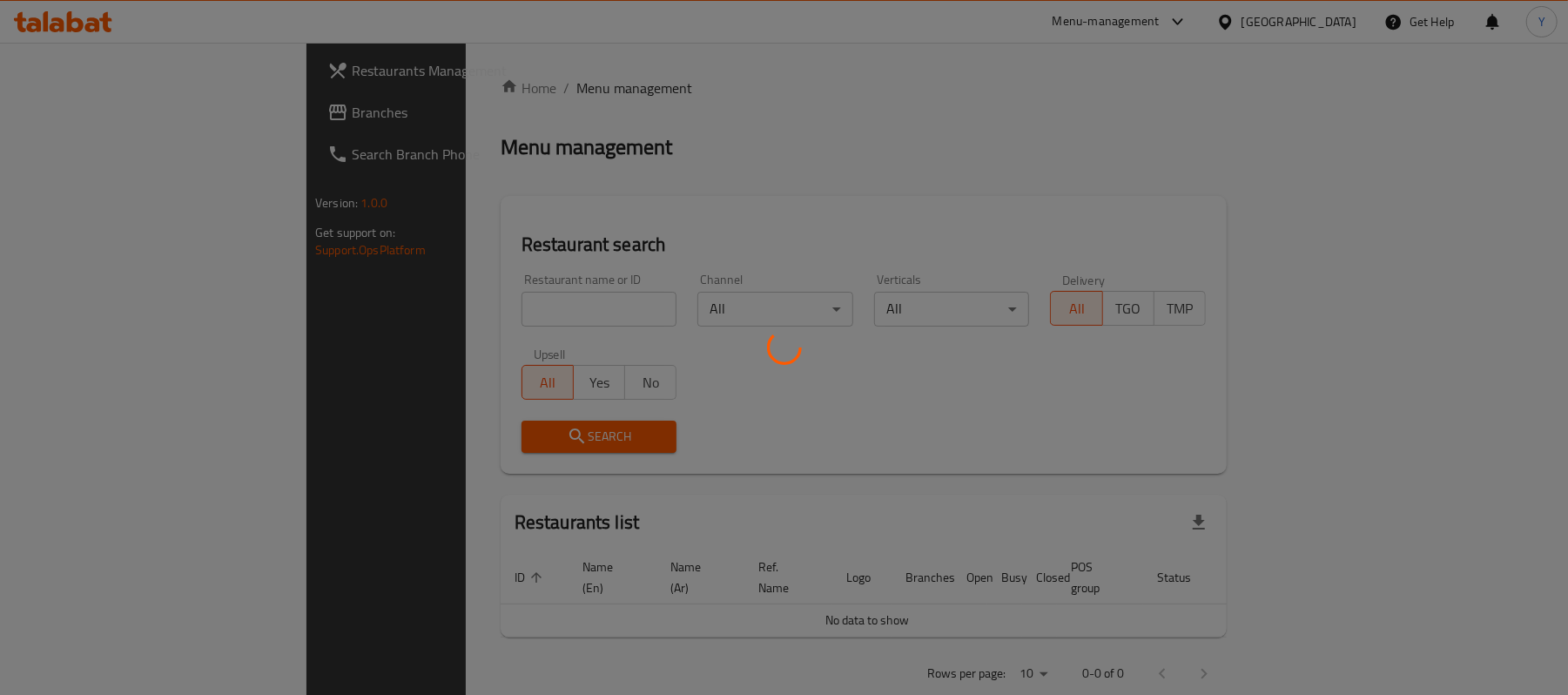
click at [464, 316] on div at bounding box center [784, 347] width 1568 height 695
click at [459, 312] on div at bounding box center [784, 347] width 1568 height 695
click at [459, 311] on div at bounding box center [784, 347] width 1568 height 695
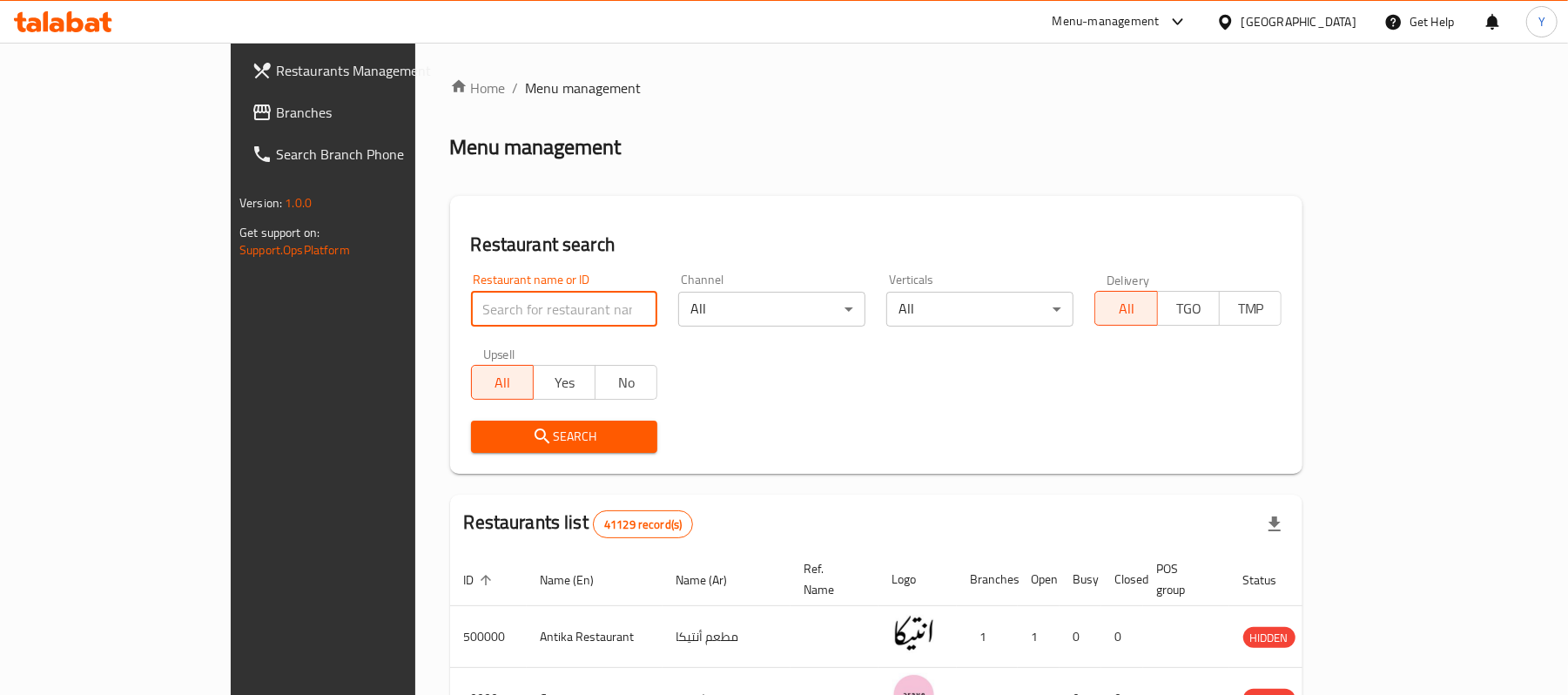
click at [471, 311] on input "search" at bounding box center [564, 309] width 187 height 35
type input "l"
click button "Search" at bounding box center [564, 437] width 187 height 32
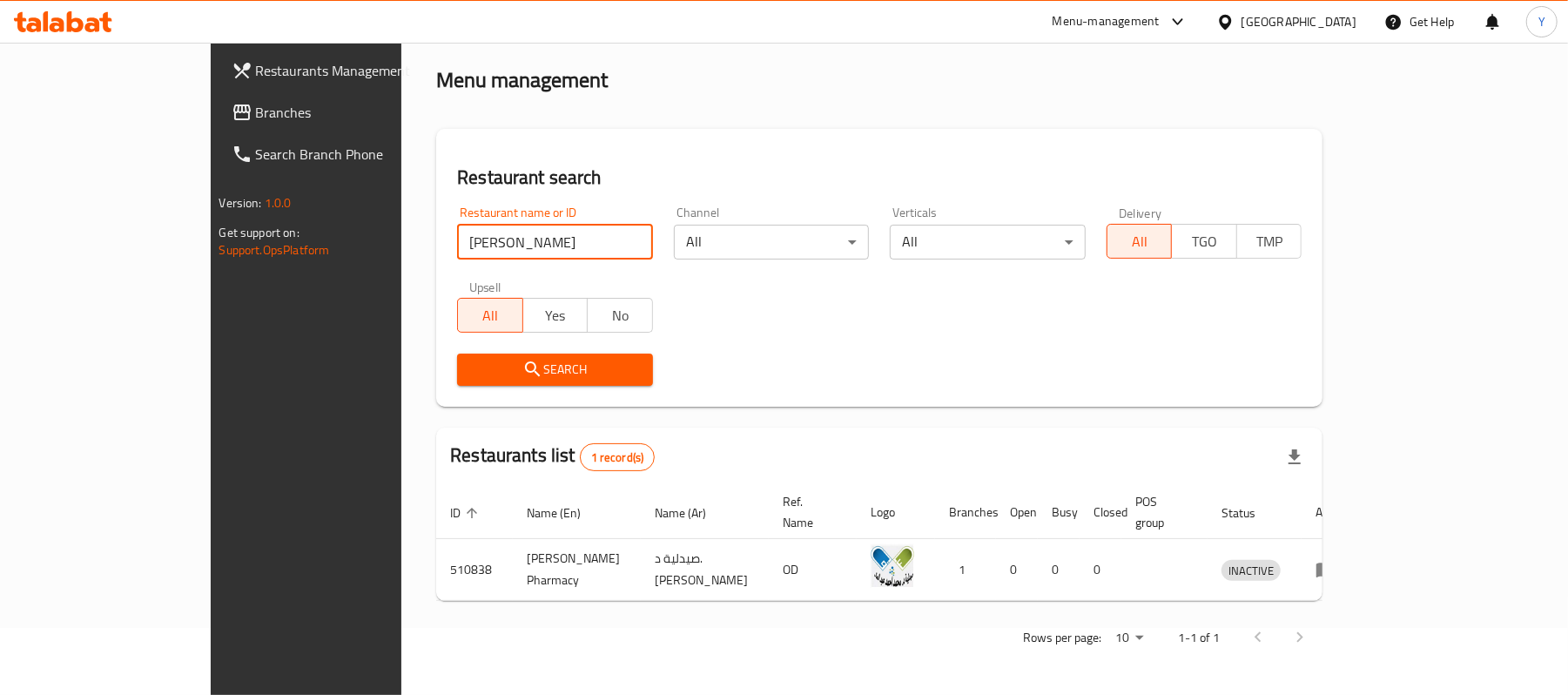
scroll to position [49, 0]
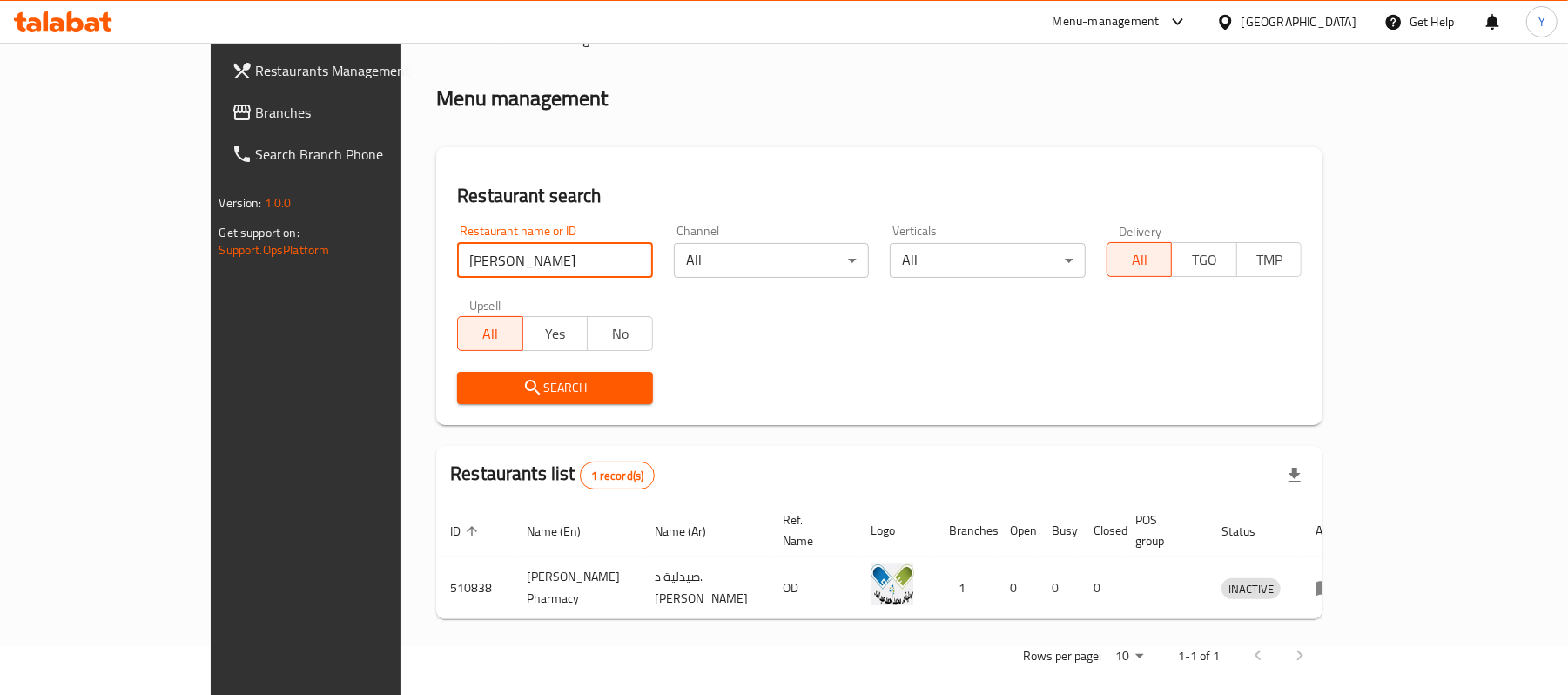
click at [446, 222] on div "Restaurant name or ID [PERSON_NAME] Restaurant name or ID" at bounding box center [554, 251] width 217 height 74
click at [457, 244] on input "[PERSON_NAME]" at bounding box center [555, 260] width 196 height 35
click button "Search" at bounding box center [555, 388] width 196 height 32
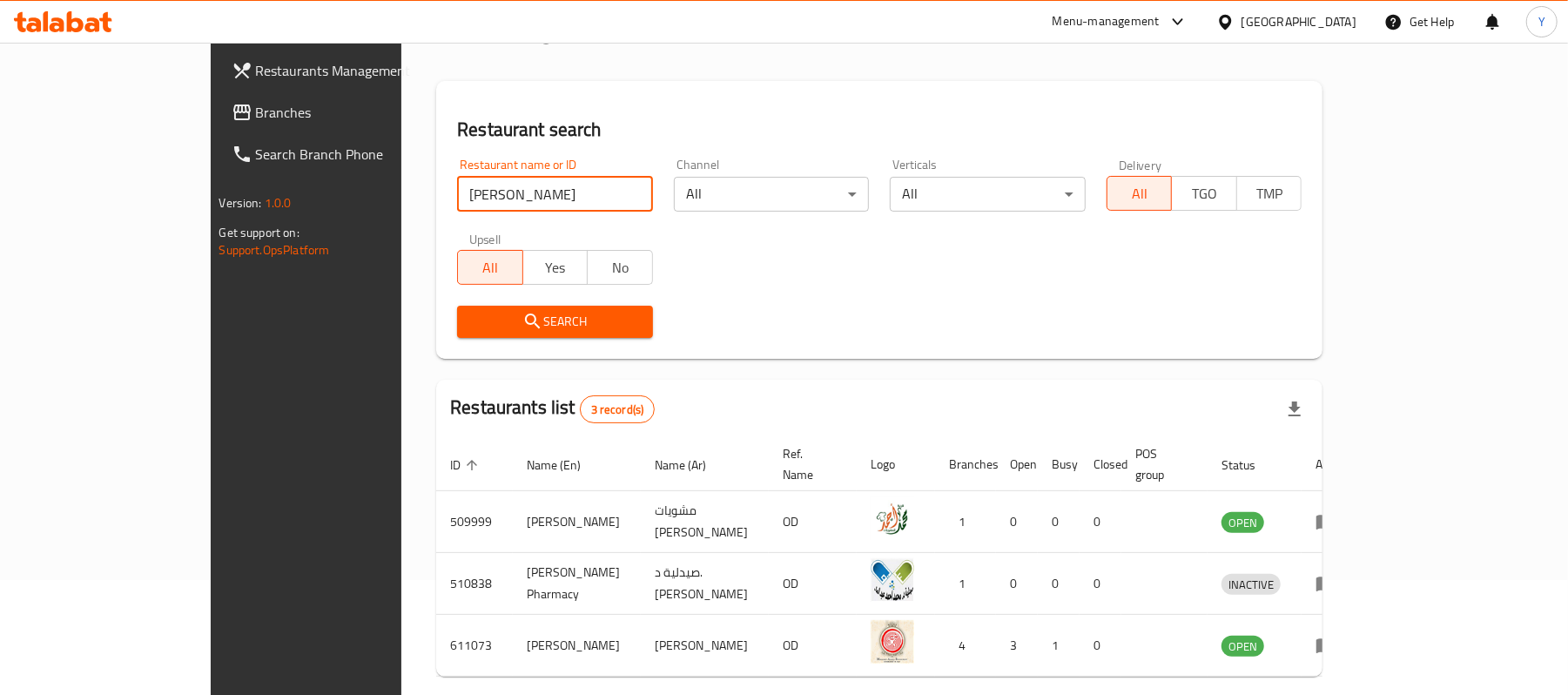
scroll to position [172, 0]
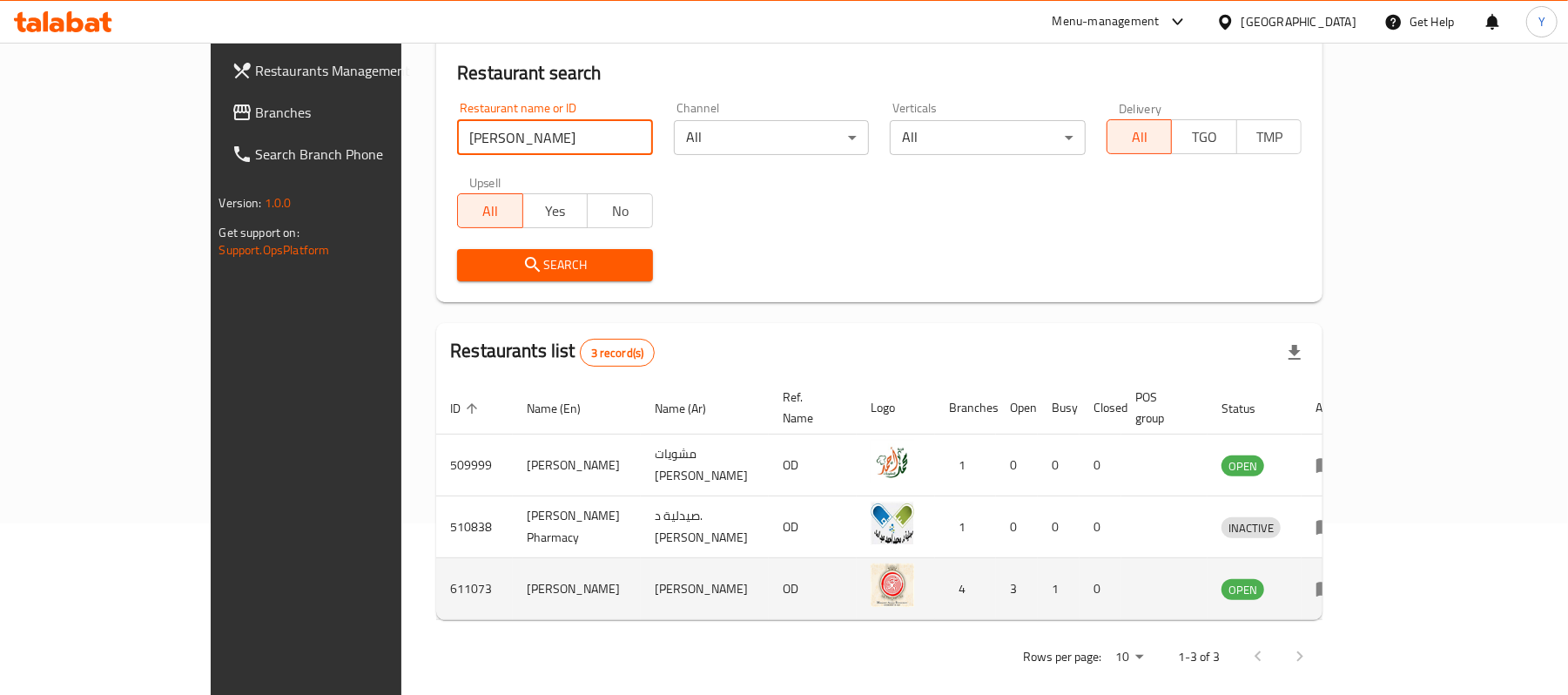
click at [436, 567] on td "611073" at bounding box center [474, 589] width 77 height 62
copy td "611073"
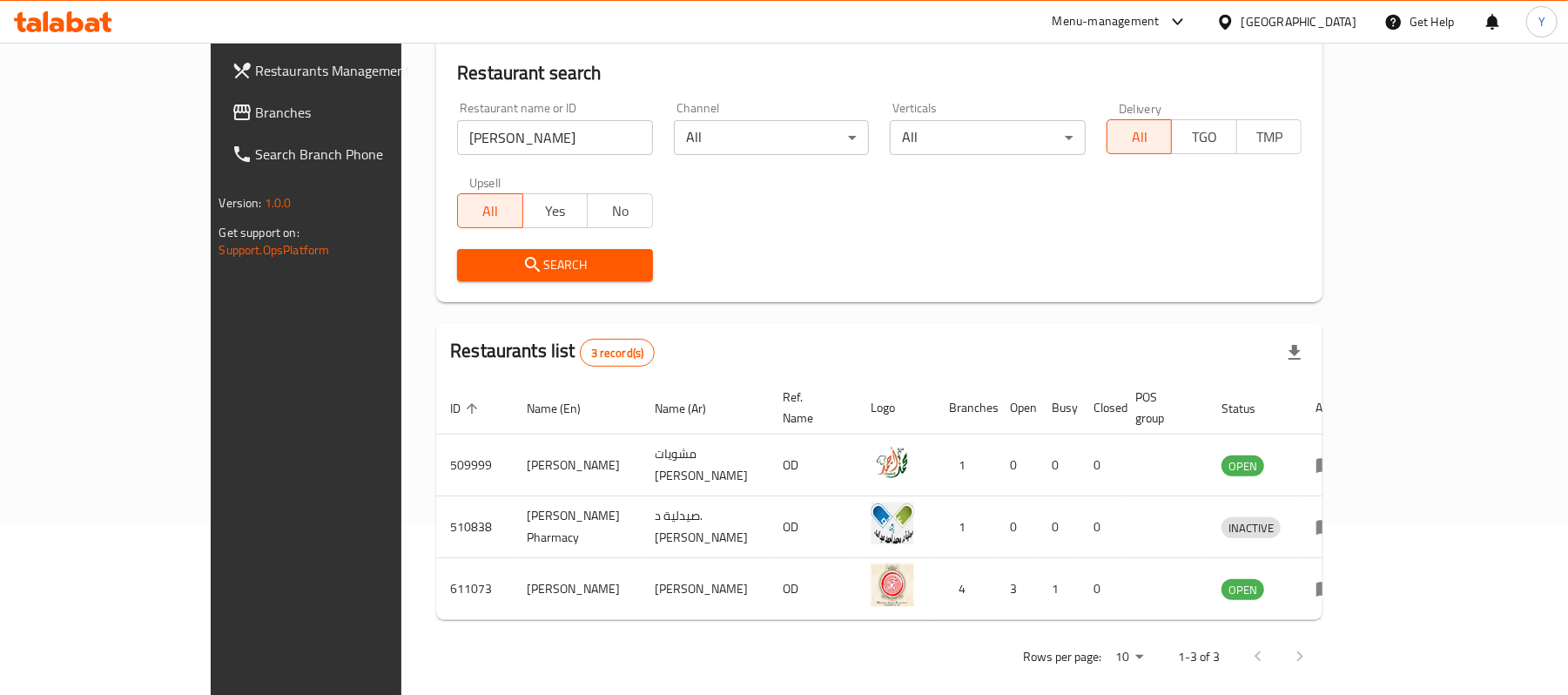
click at [457, 120] on input "[PERSON_NAME]" at bounding box center [555, 138] width 196 height 35
click at [457, 126] on input "[PERSON_NAME]" at bounding box center [555, 138] width 196 height 35
click button "Search" at bounding box center [555, 265] width 196 height 32
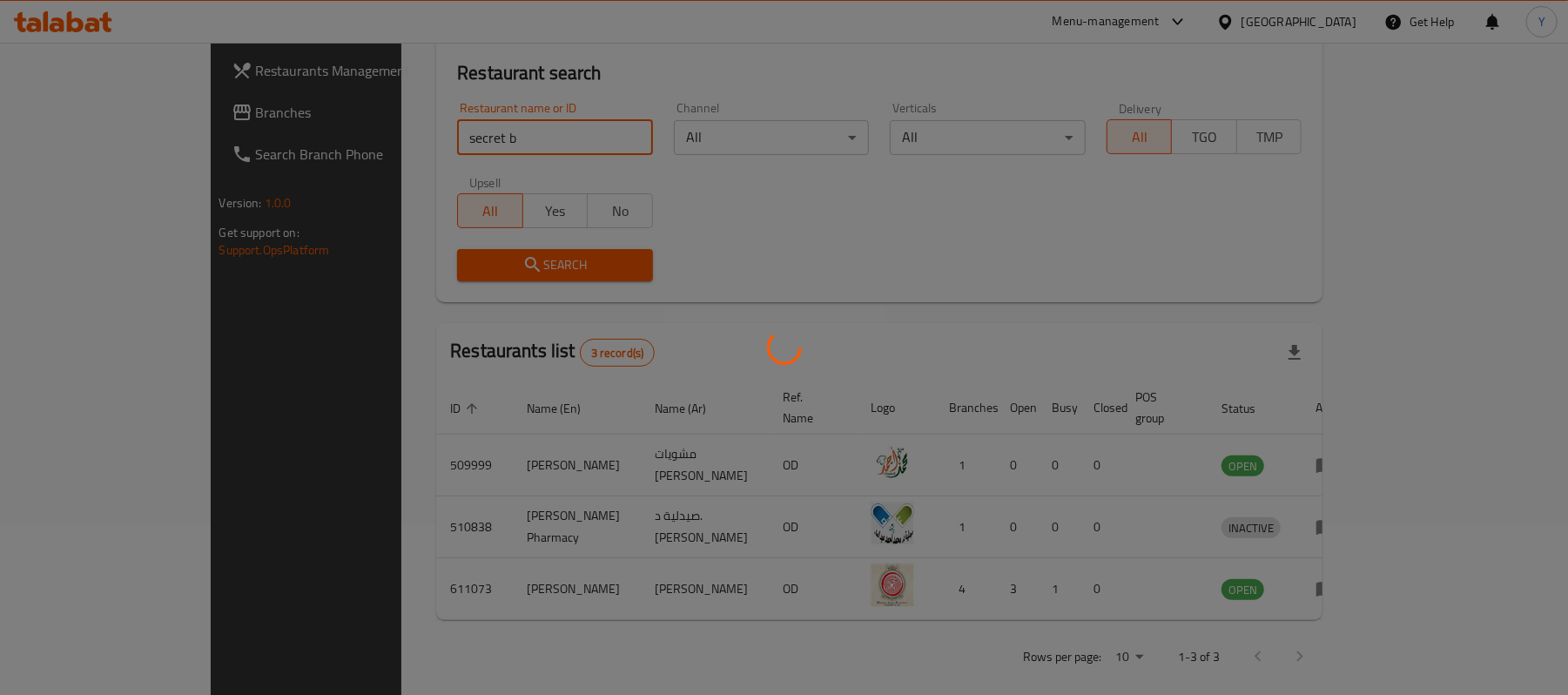
click button "Search" at bounding box center [555, 265] width 196 height 32
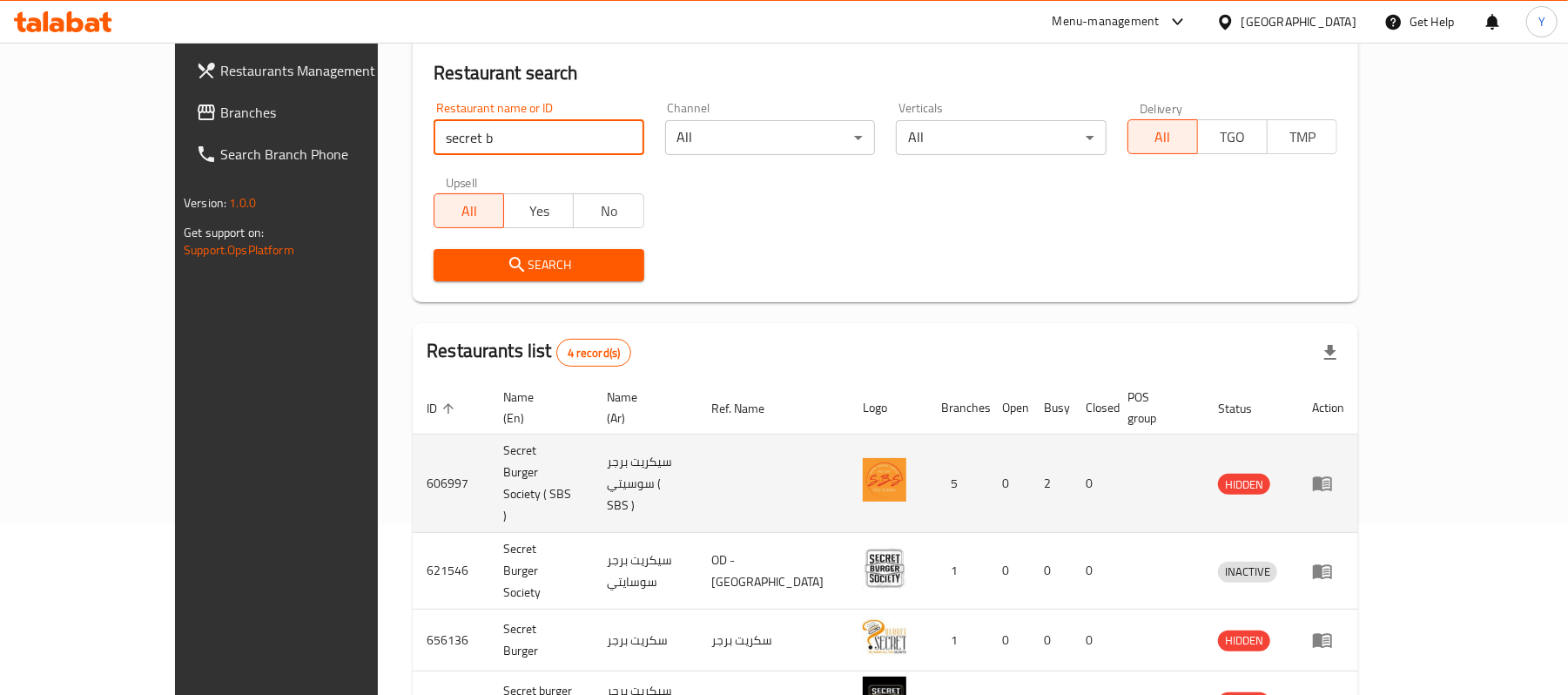
click at [412, 458] on td "606997" at bounding box center [450, 484] width 77 height 99
copy td "606997"
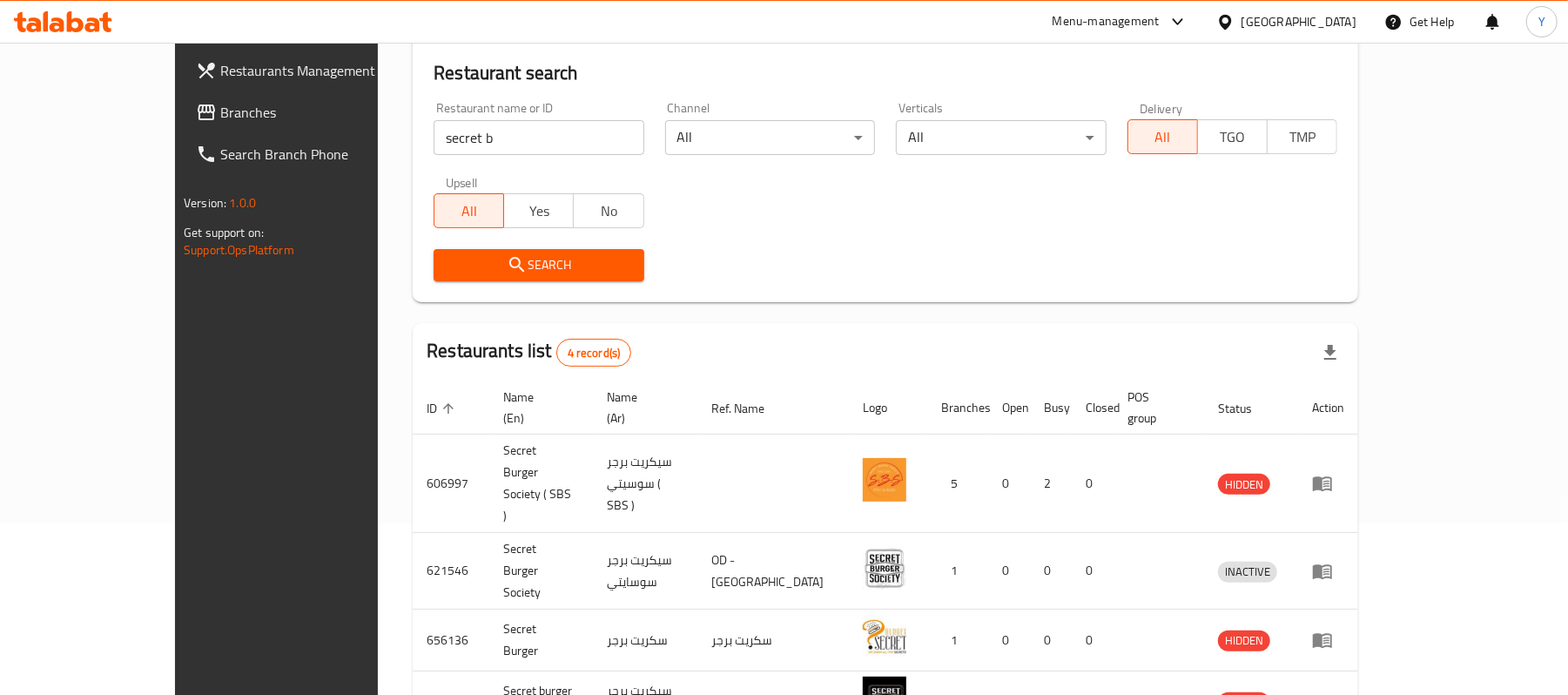
click at [530, 134] on input "secret b" at bounding box center [539, 138] width 210 height 35
click button "Search" at bounding box center [539, 265] width 210 height 32
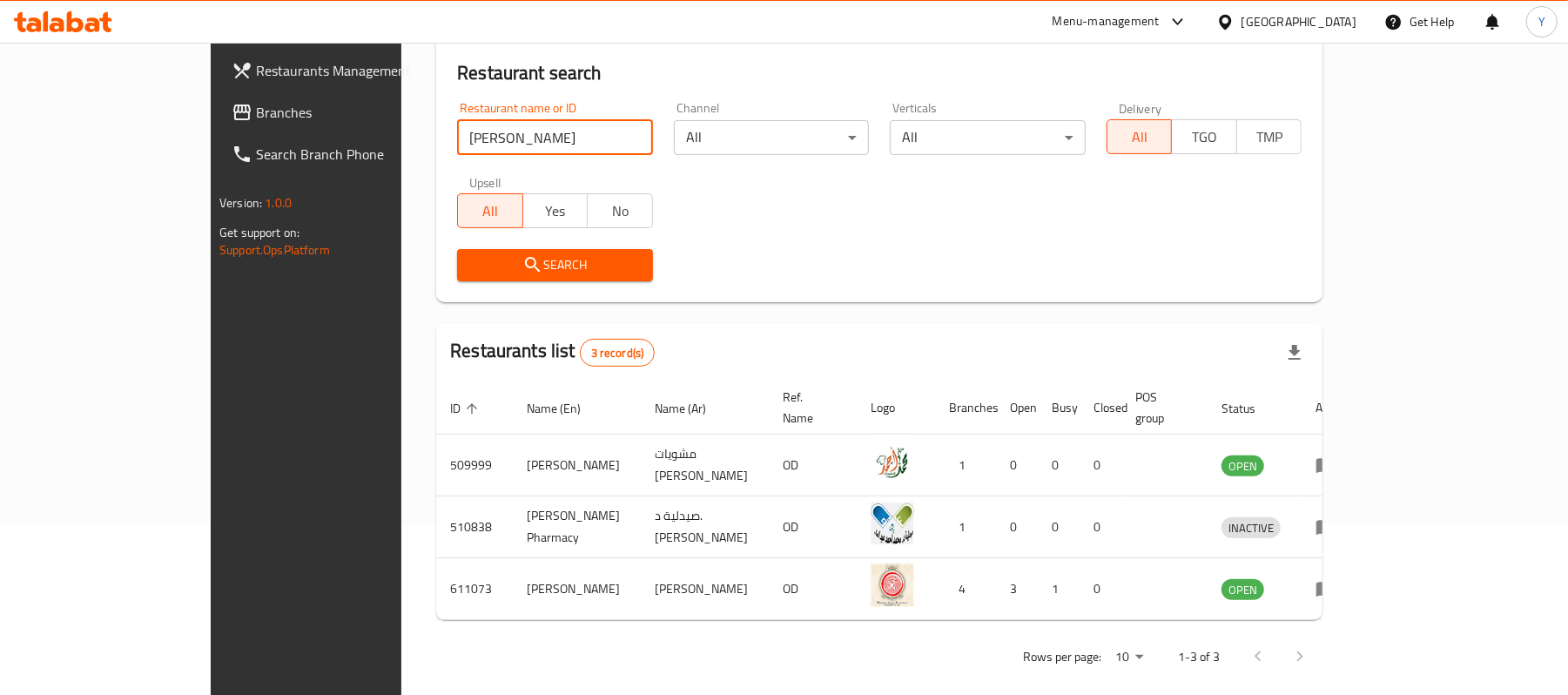
click button "Search" at bounding box center [555, 265] width 196 height 32
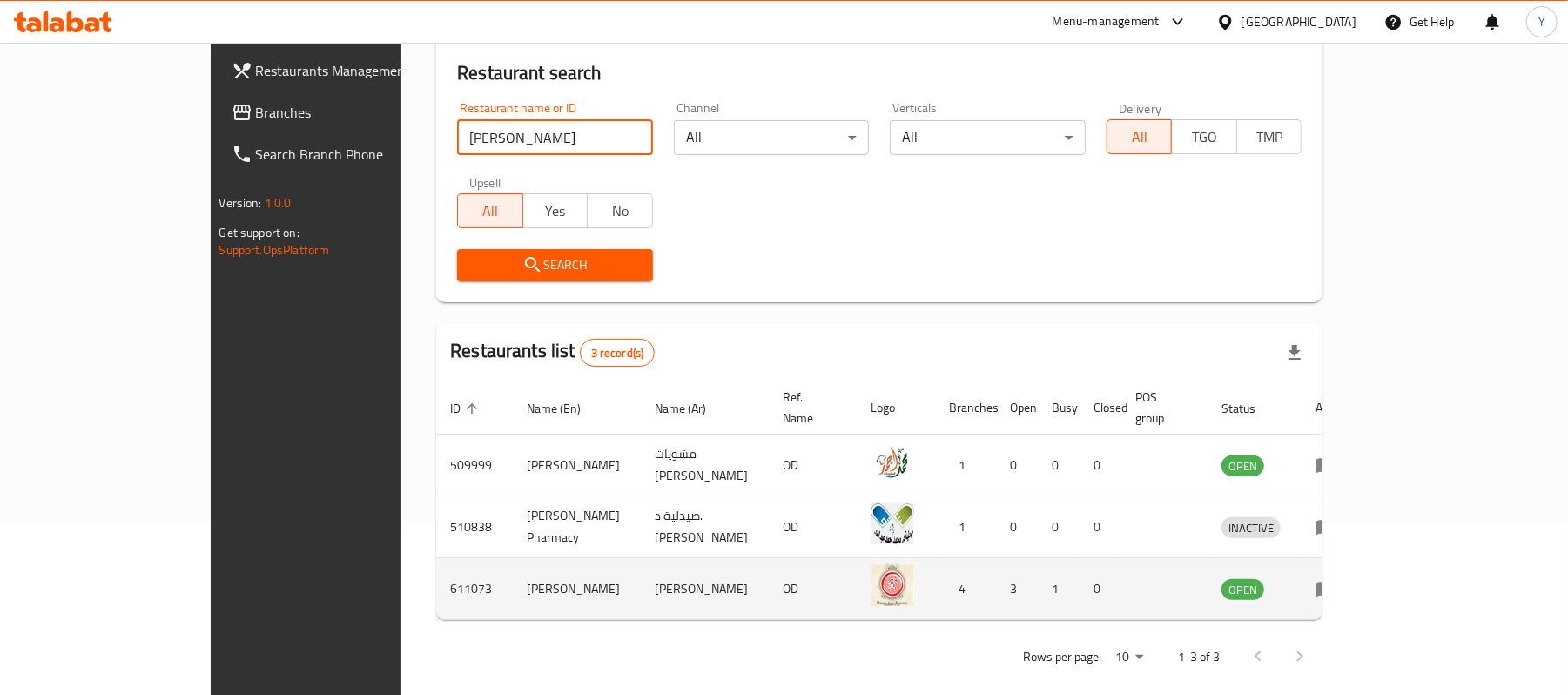
click at [436, 561] on td "611073" at bounding box center [474, 589] width 77 height 62
copy td "611073"
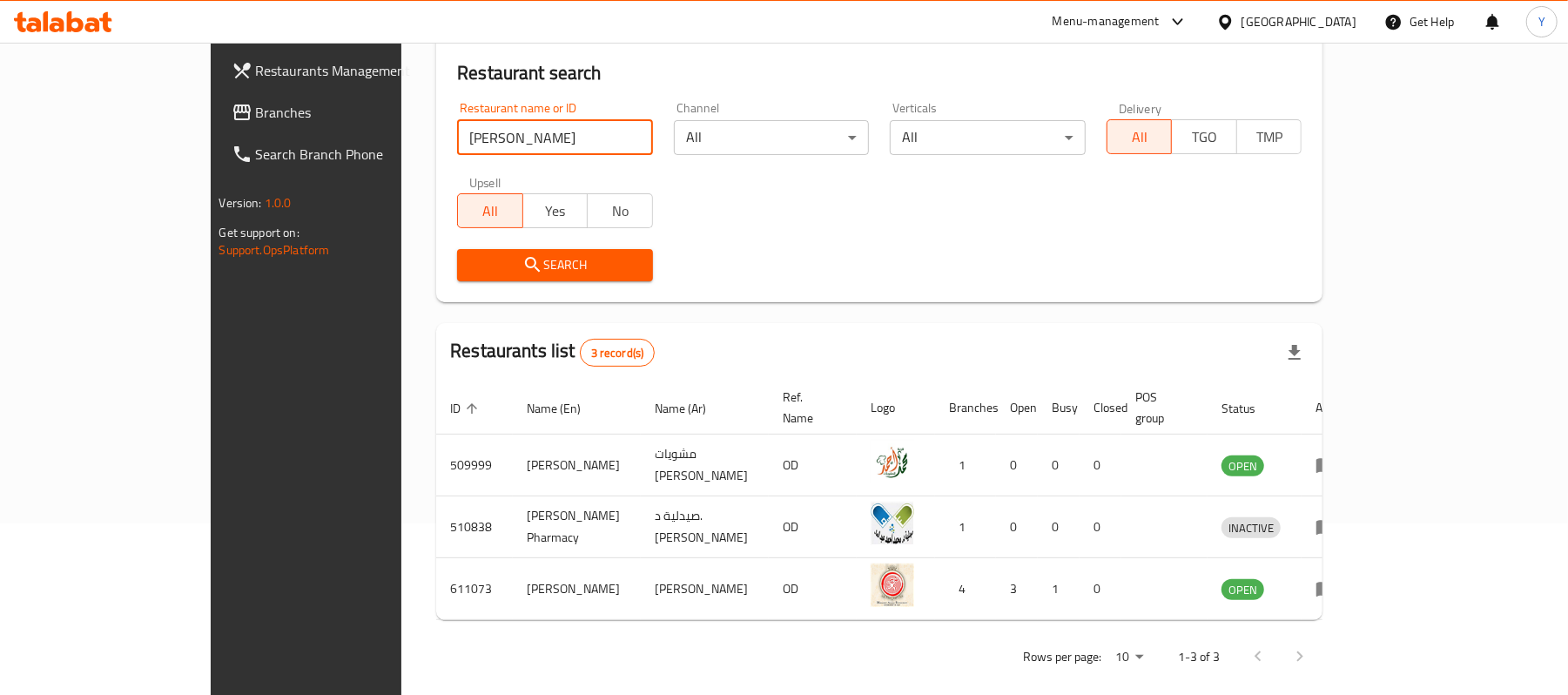
click at [459, 139] on input "[PERSON_NAME]" at bounding box center [555, 138] width 196 height 35
click button "Search" at bounding box center [555, 265] width 196 height 32
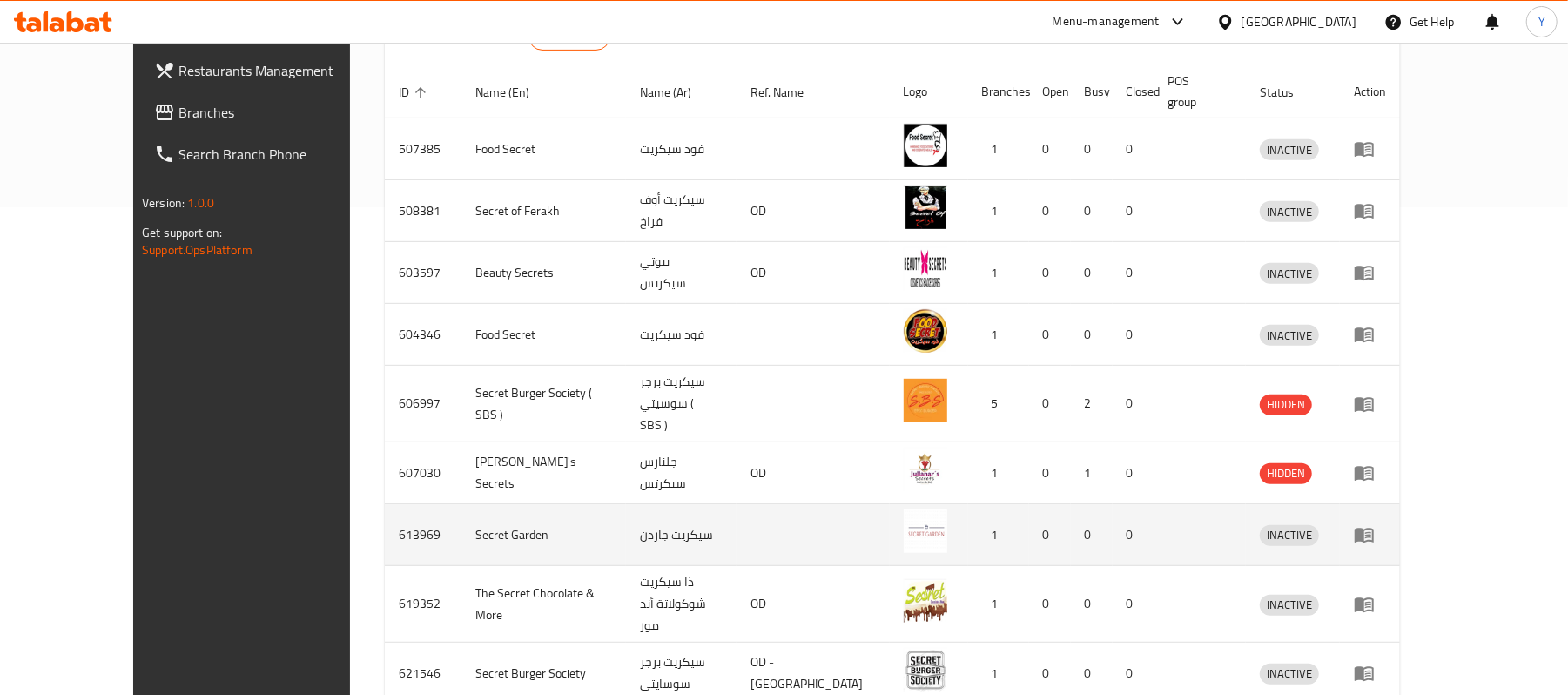
scroll to position [605, 0]
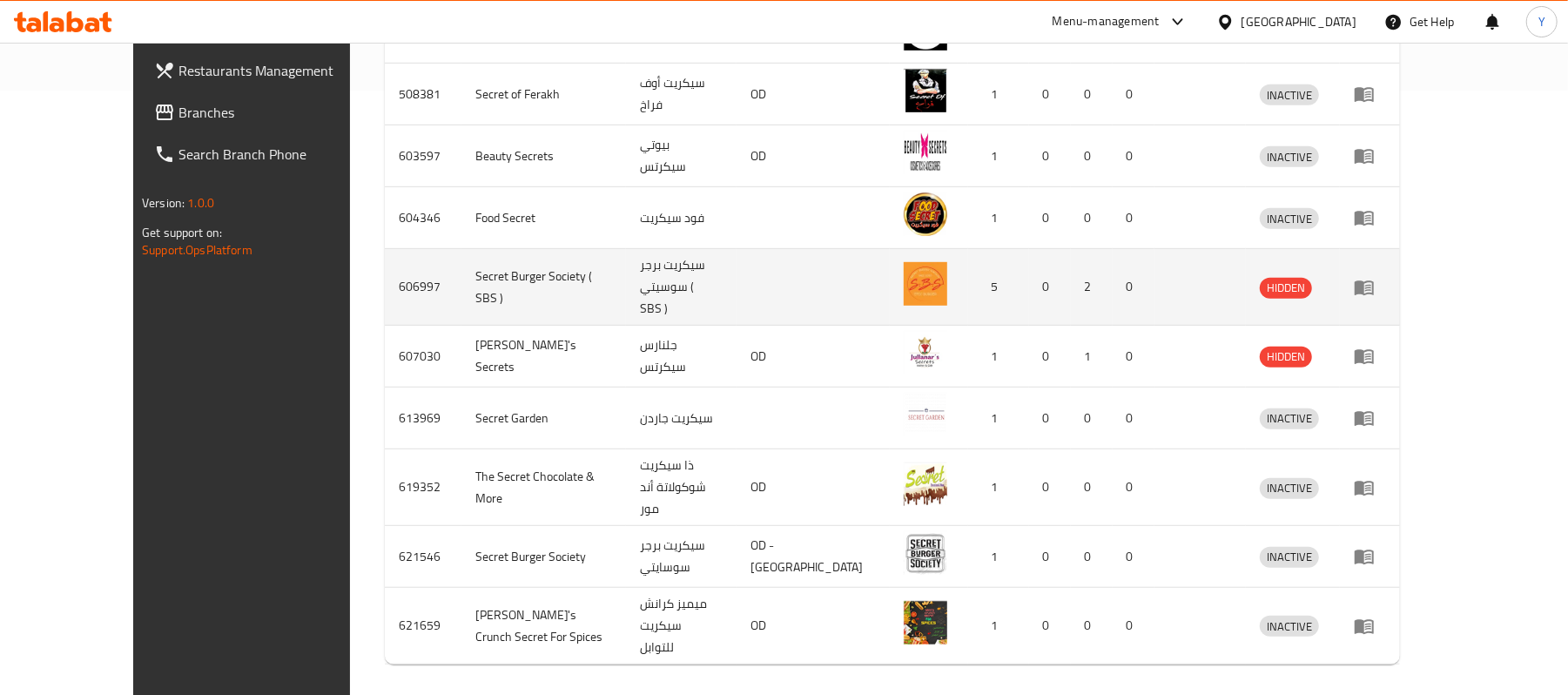
click at [385, 249] on td "606997" at bounding box center [422, 287] width 77 height 77
click at [385, 258] on td "606997" at bounding box center [422, 287] width 77 height 77
click at [385, 257] on td "606997" at bounding box center [422, 287] width 77 height 77
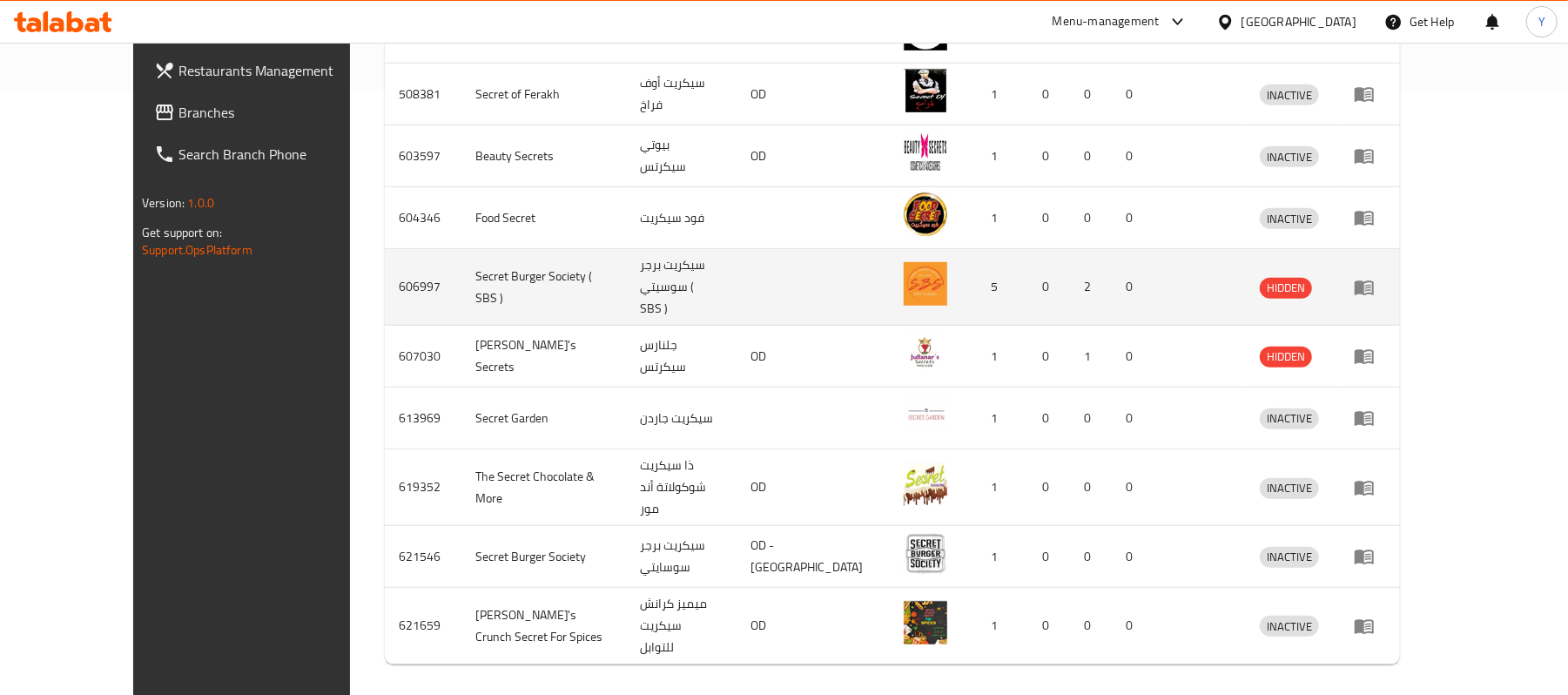
click at [385, 257] on td "606997" at bounding box center [422, 287] width 77 height 77
drag, startPoint x: 350, startPoint y: 257, endPoint x: 445, endPoint y: 261, distance: 95.1
click at [445, 261] on tr "606997 Secret Burger Society ( SBS ) سيكريت برجر سوسيتي ( SBS ) 5 0 2 0 HIDDEN" at bounding box center [892, 287] width 1016 height 77
copy tr "606997 Secret Burger Society ( SBS )"
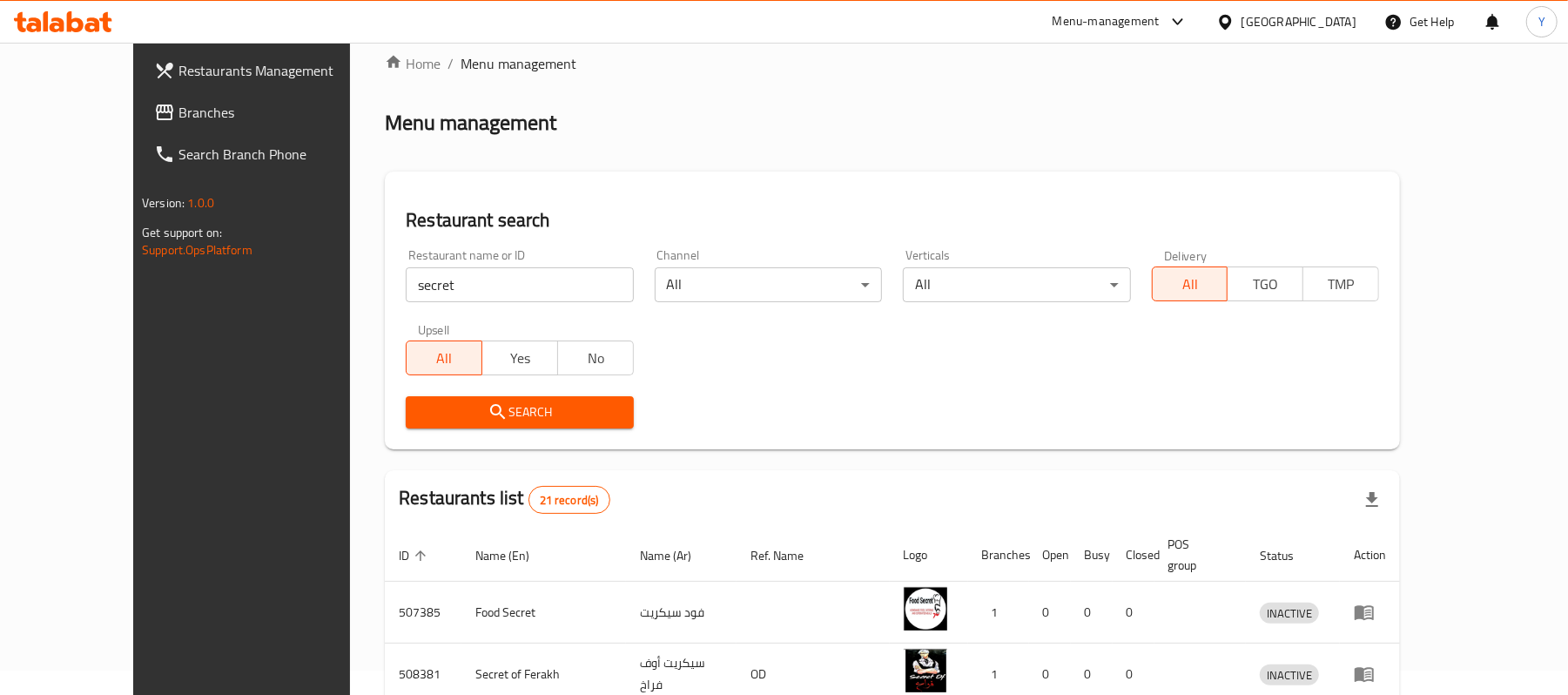
scroll to position [0, 0]
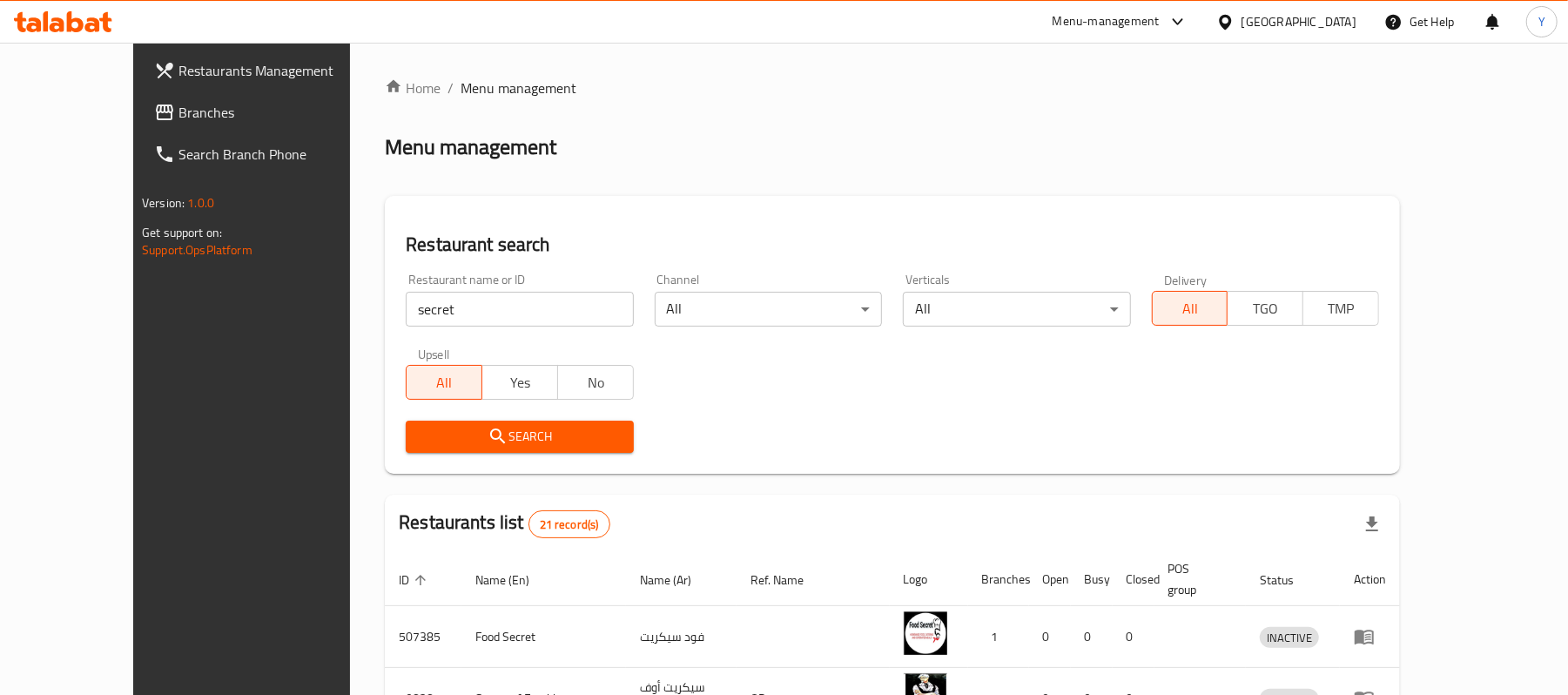
click at [457, 283] on div "Restaurant name or ID secret Restaurant name or ID" at bounding box center [519, 300] width 227 height 54
click at [457, 296] on input "secret" at bounding box center [519, 309] width 227 height 35
click at [457, 297] on input "secret" at bounding box center [519, 309] width 227 height 35
type input "CHEF 45"
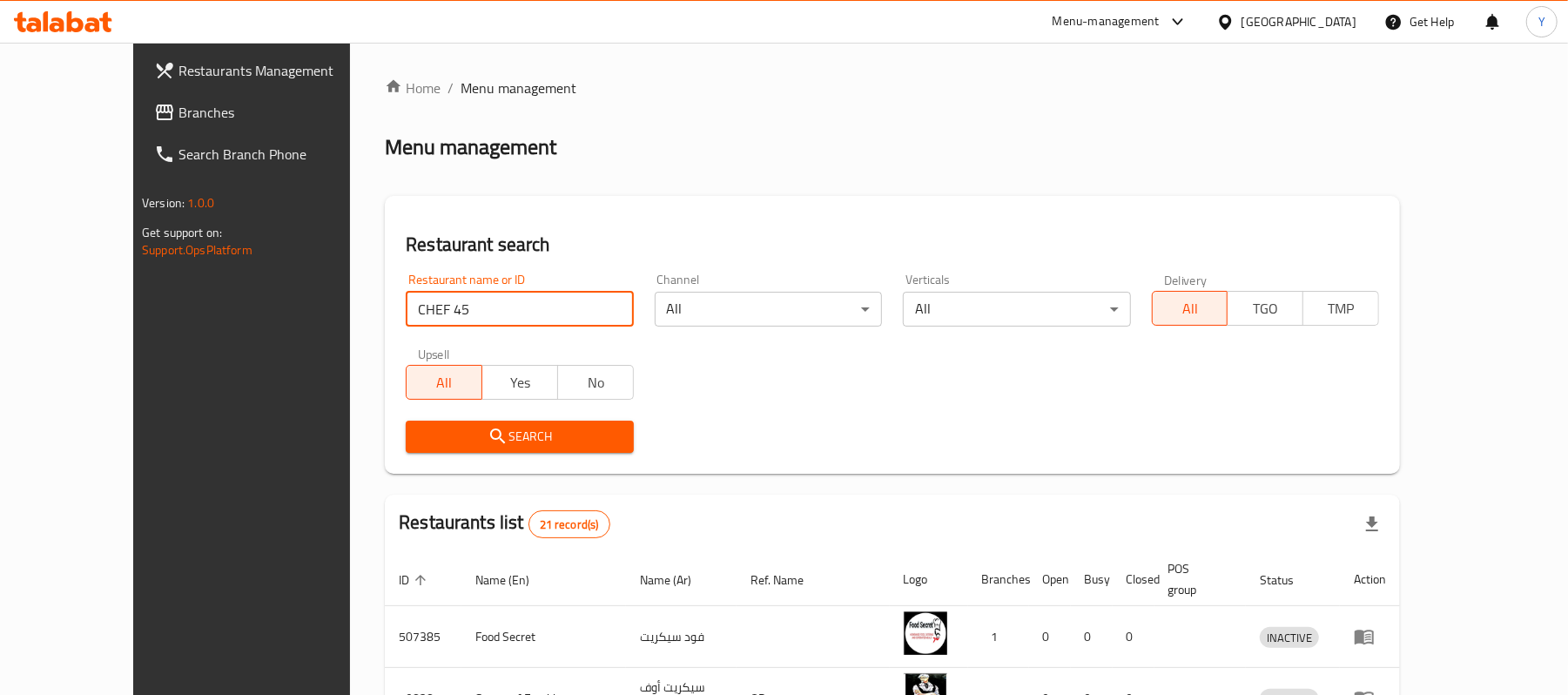
click button "Search" at bounding box center [519, 437] width 227 height 32
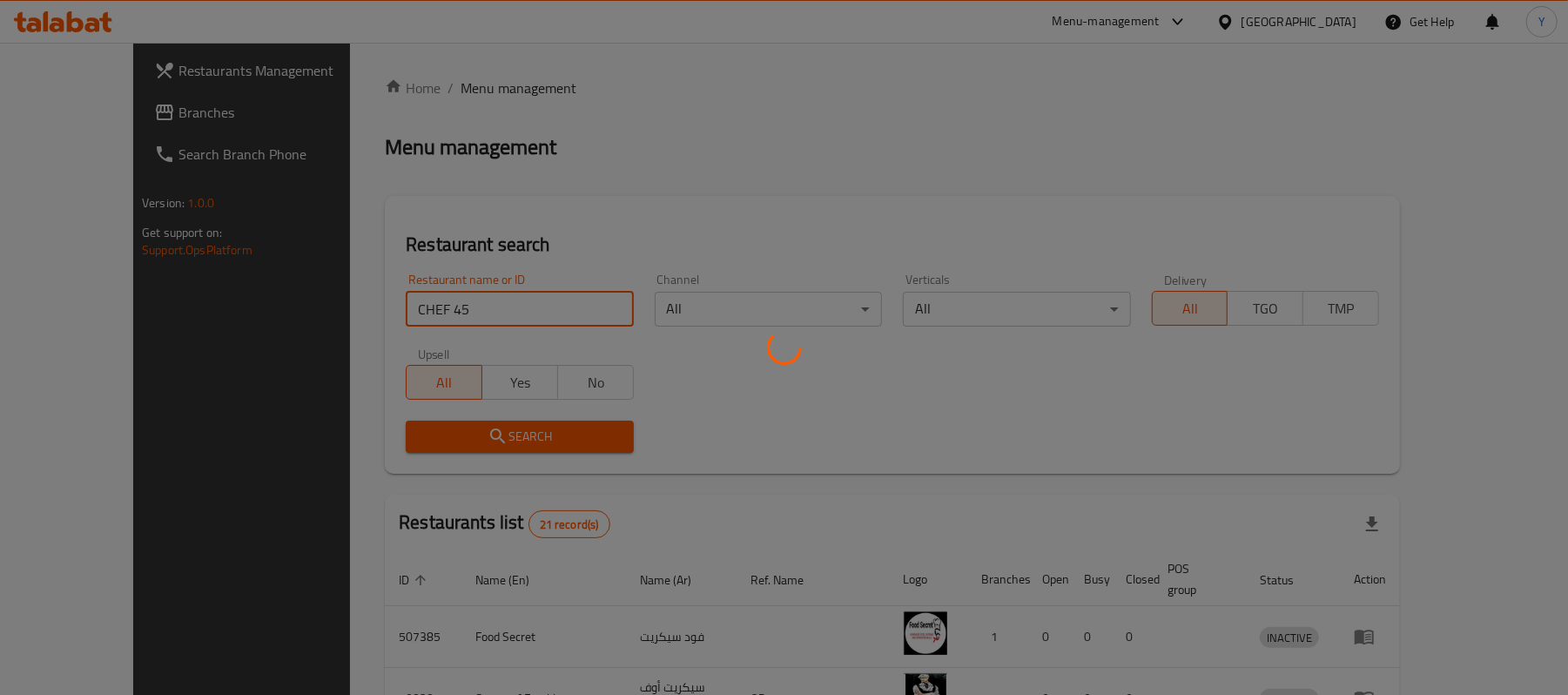
click button "Search" at bounding box center [519, 437] width 227 height 32
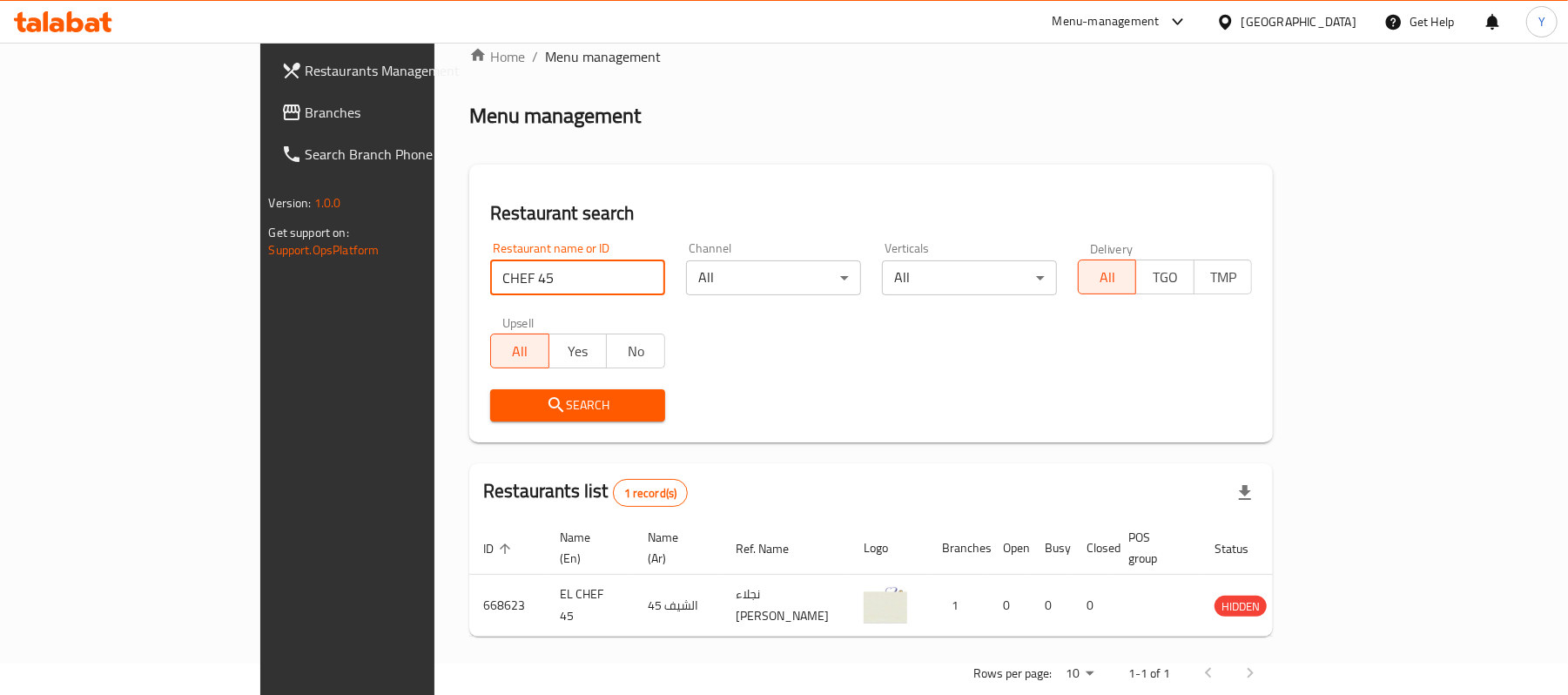
scroll to position [49, 0]
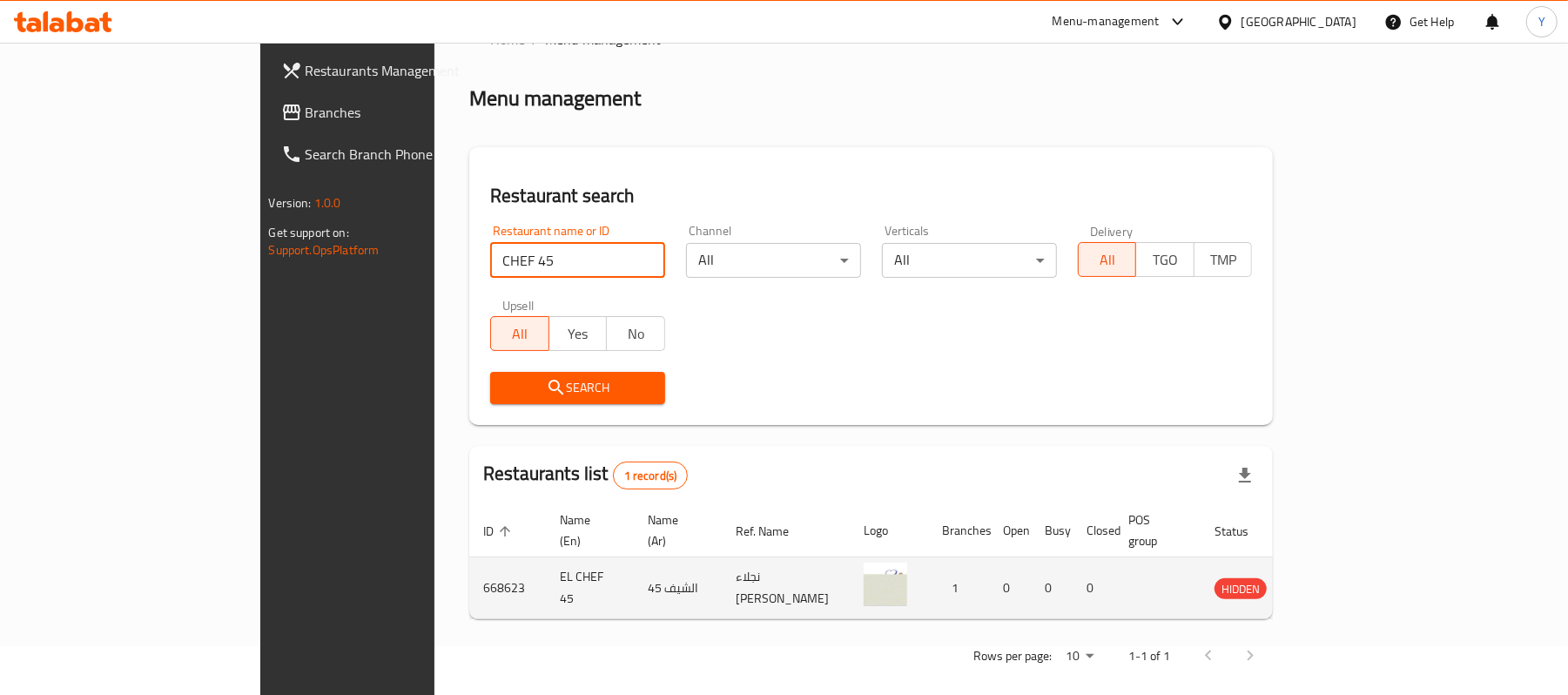
click at [469, 569] on td "668623" at bounding box center [507, 588] width 77 height 62
copy td "668623"
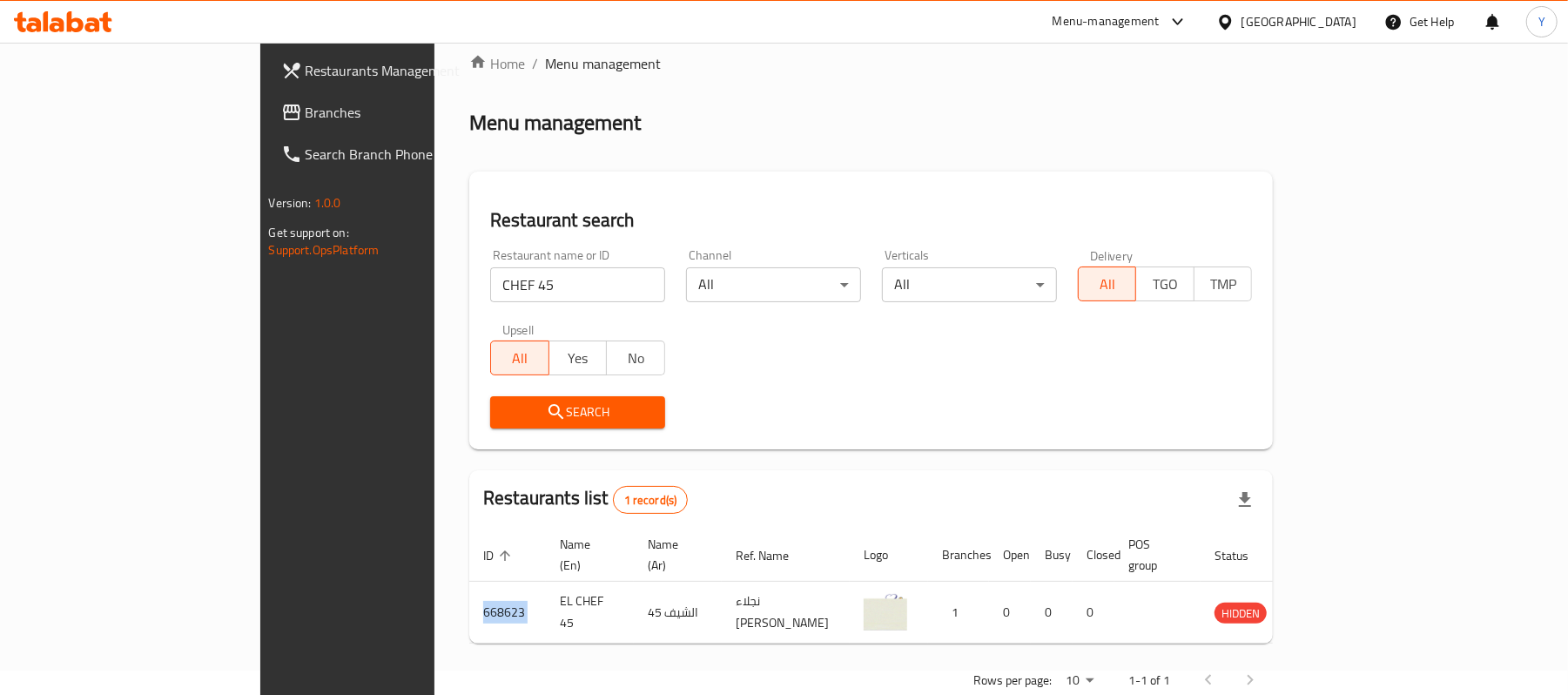
scroll to position [0, 0]
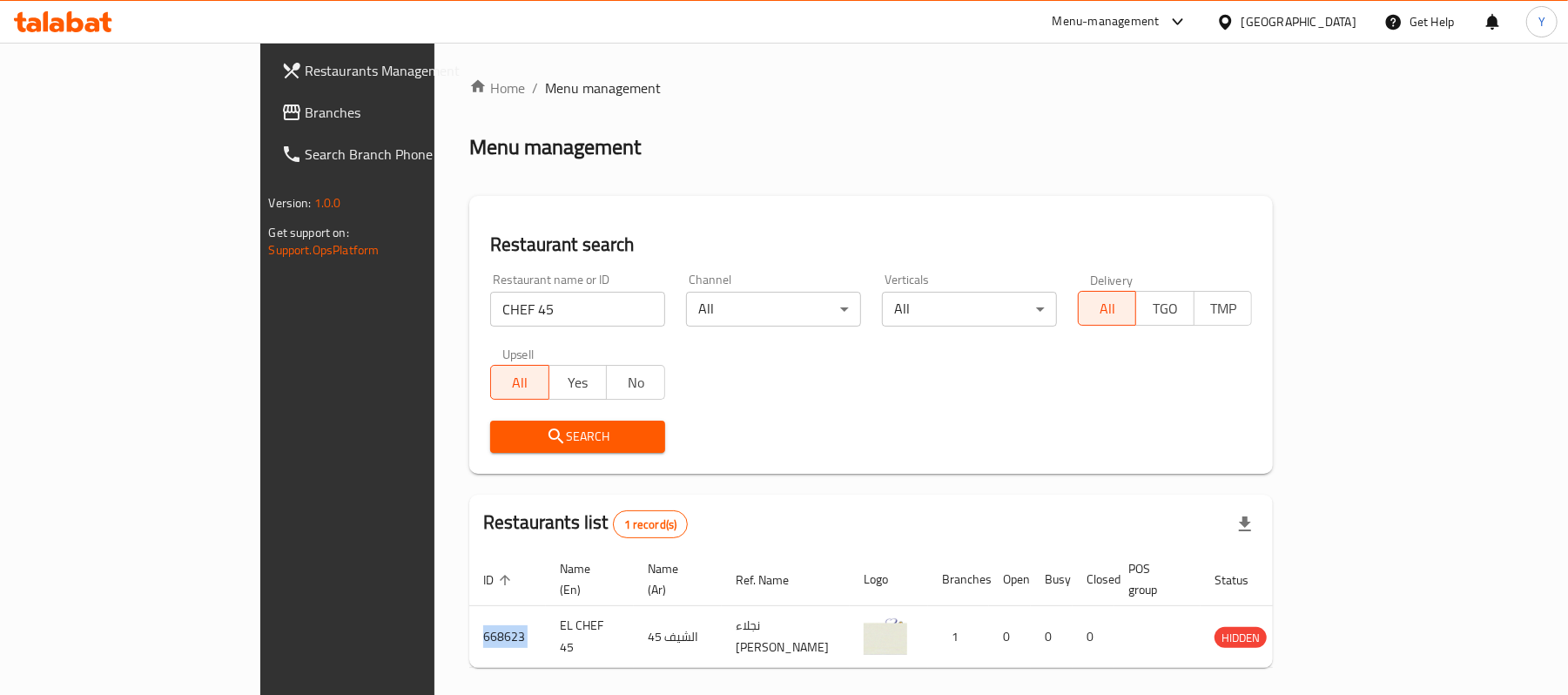
click at [305, 74] on span "Restaurants Management" at bounding box center [407, 70] width 203 height 21
